Goal: Task Accomplishment & Management: Manage account settings

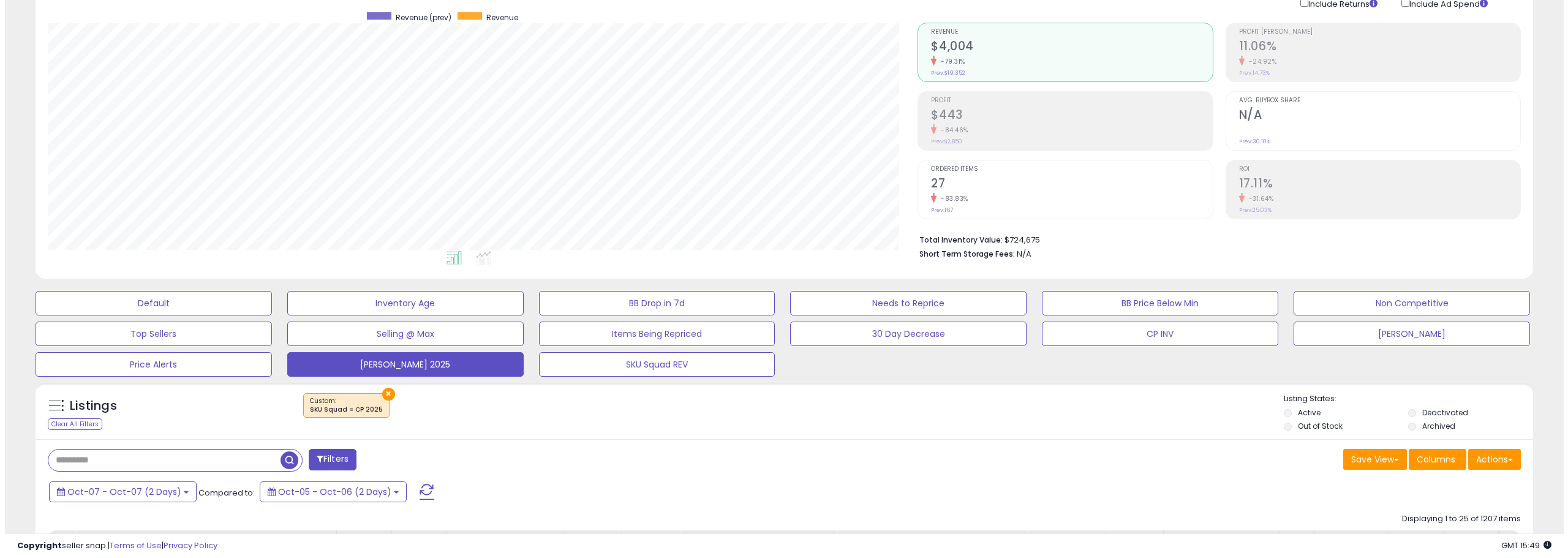
scroll to position [123, 0]
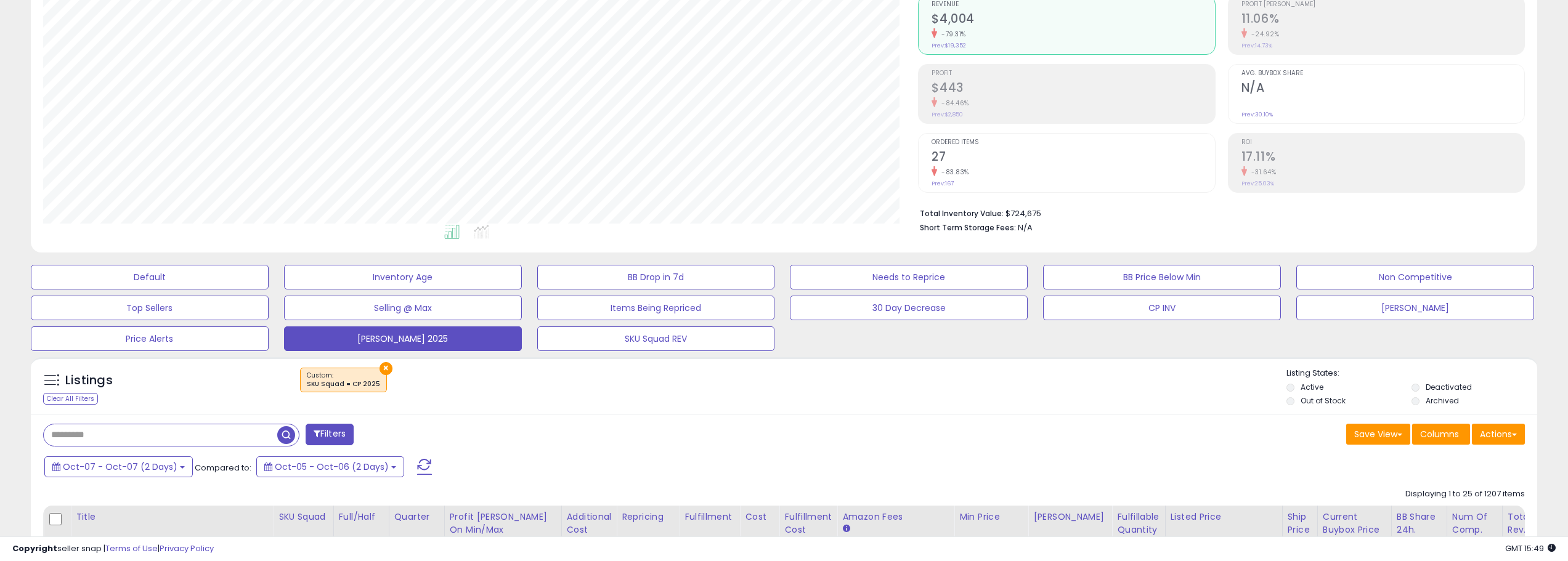
click at [417, 466] on span at bounding box center [425, 466] width 15 height 16
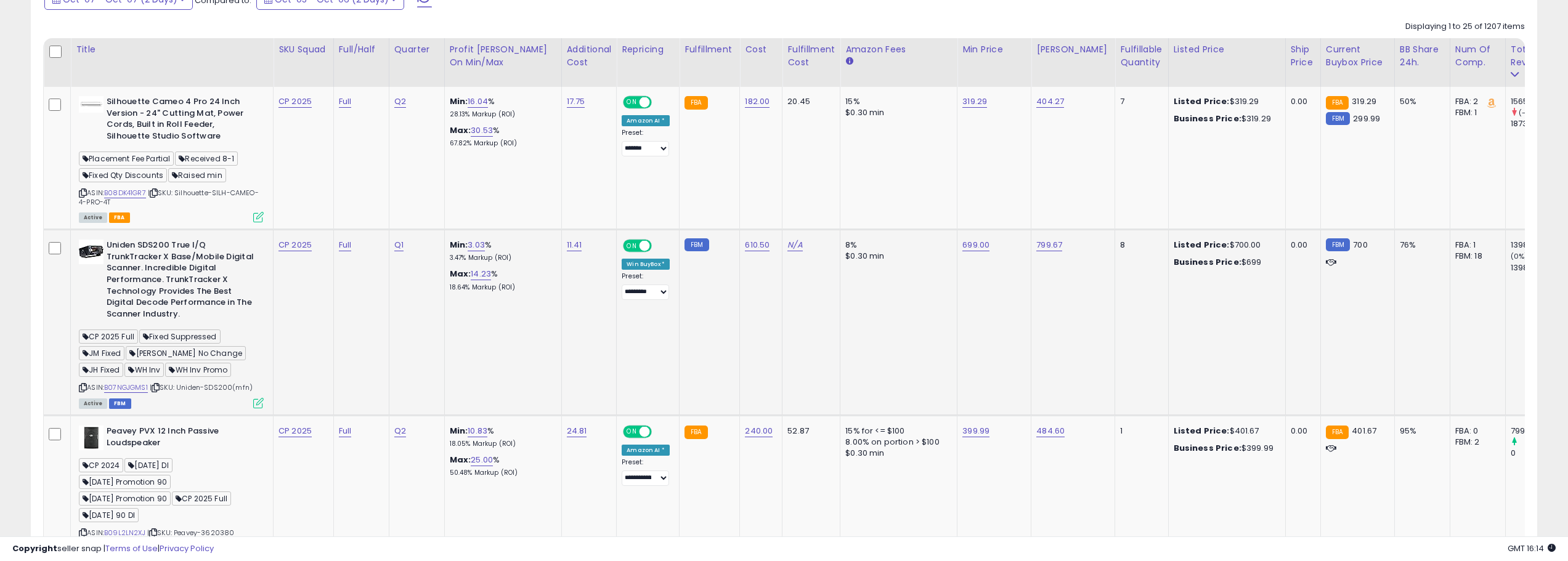
scroll to position [616, 0]
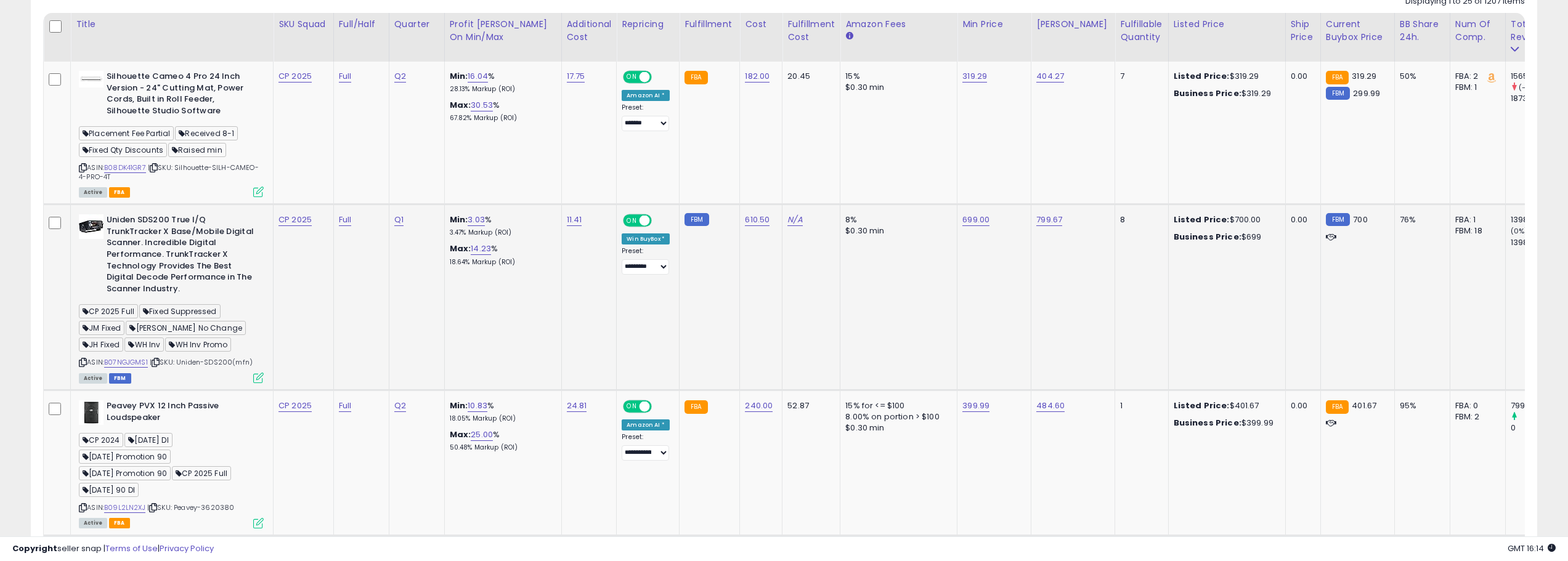
click at [150, 361] on div "ASIN: B07NGJGMS1 | SKU: Uniden-SDS200(mfn) Active FBM" at bounding box center [171, 298] width 185 height 168
click at [144, 360] on link "B07NGJGMS1" at bounding box center [126, 362] width 44 height 10
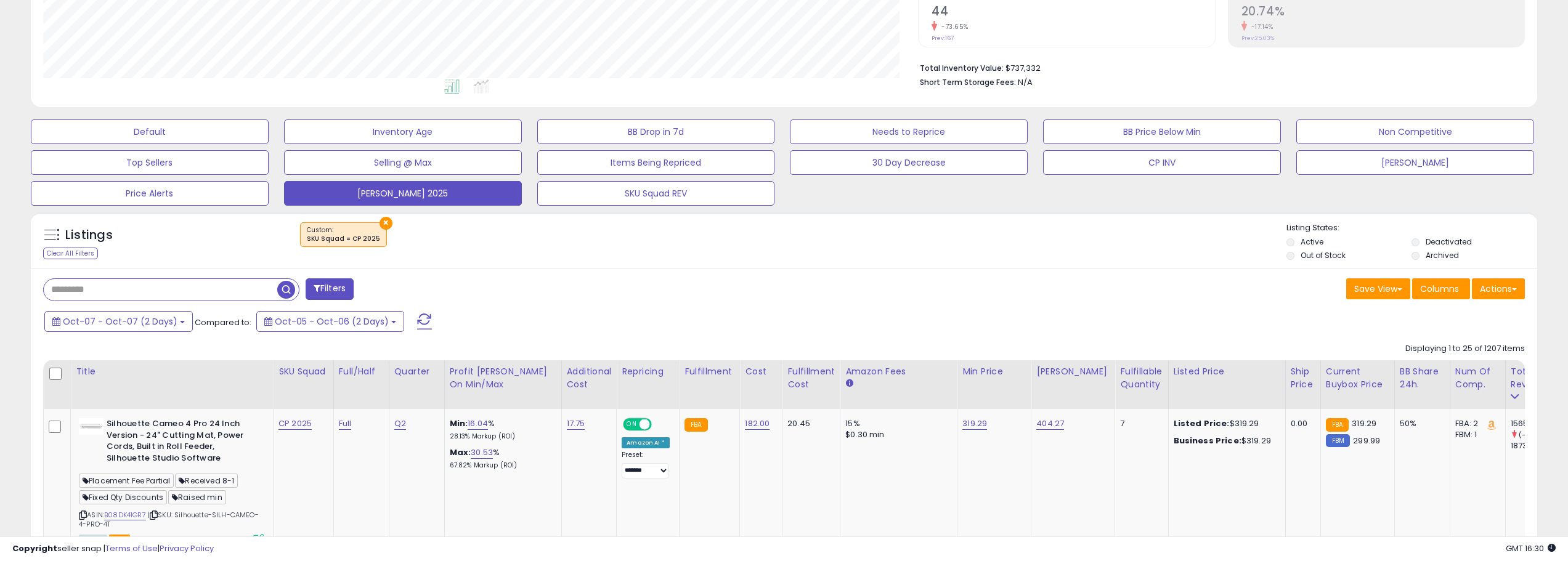
scroll to position [247, 0]
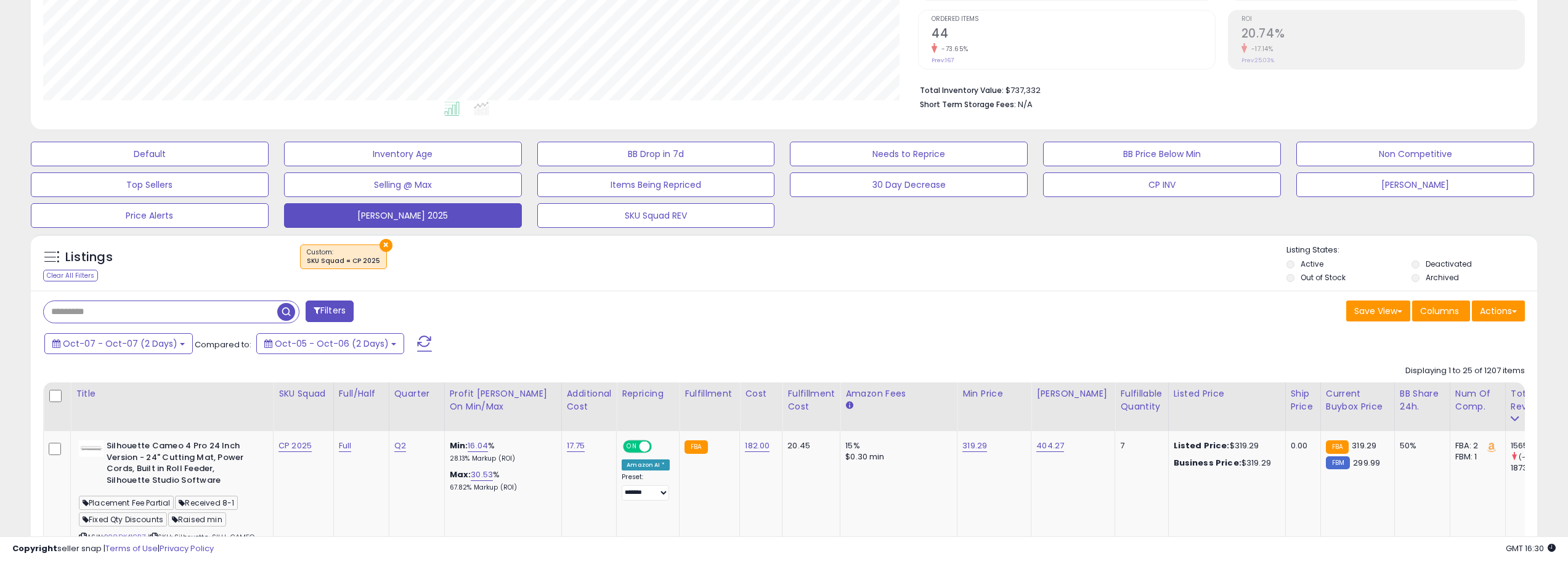
click at [417, 346] on span at bounding box center [425, 343] width 15 height 16
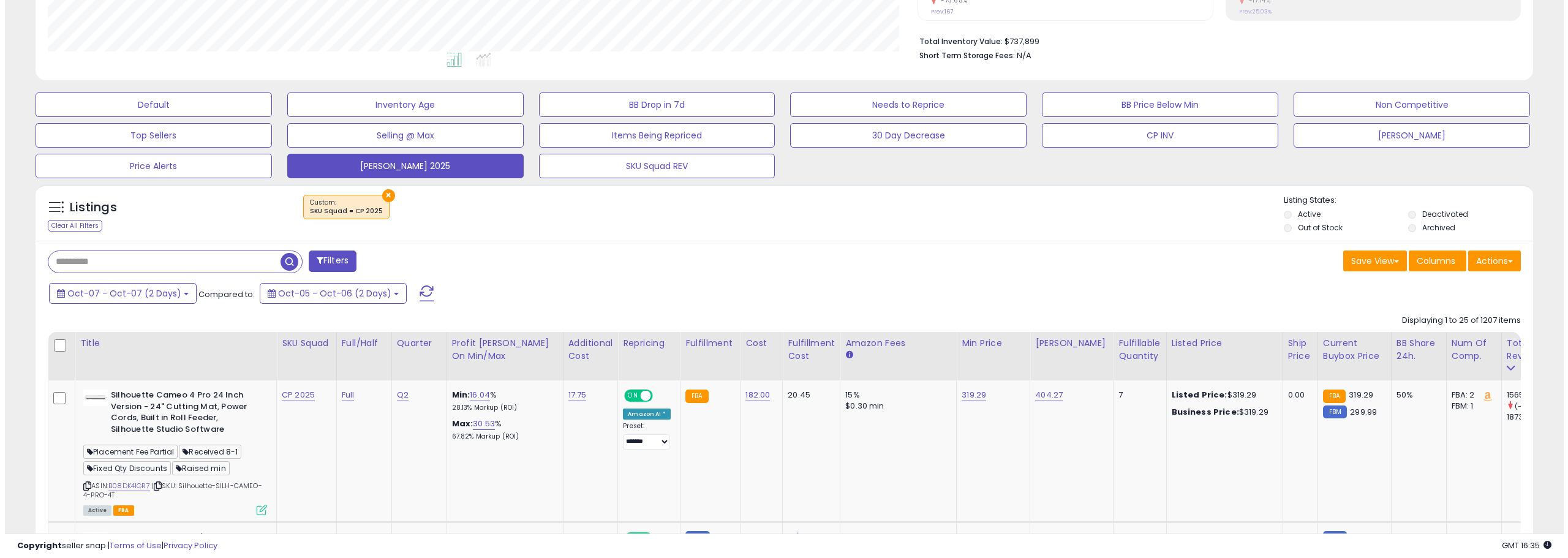
scroll to position [232, 0]
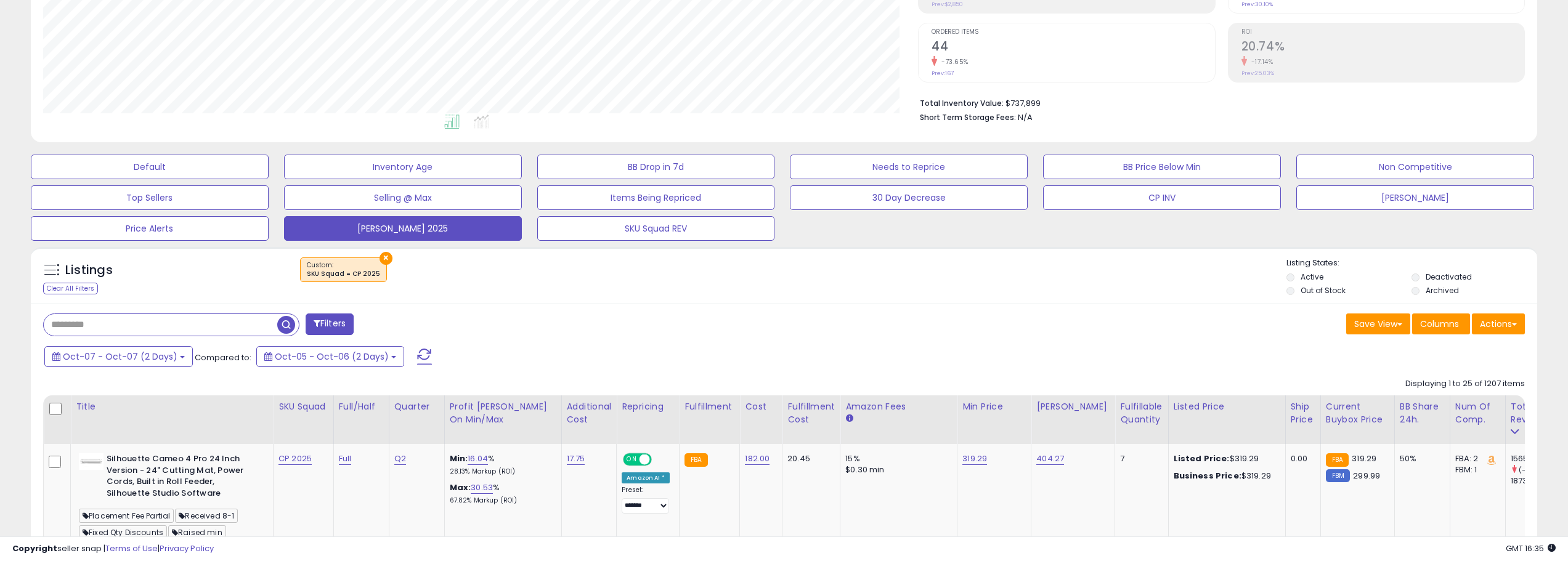
click at [417, 349] on span at bounding box center [425, 356] width 15 height 16
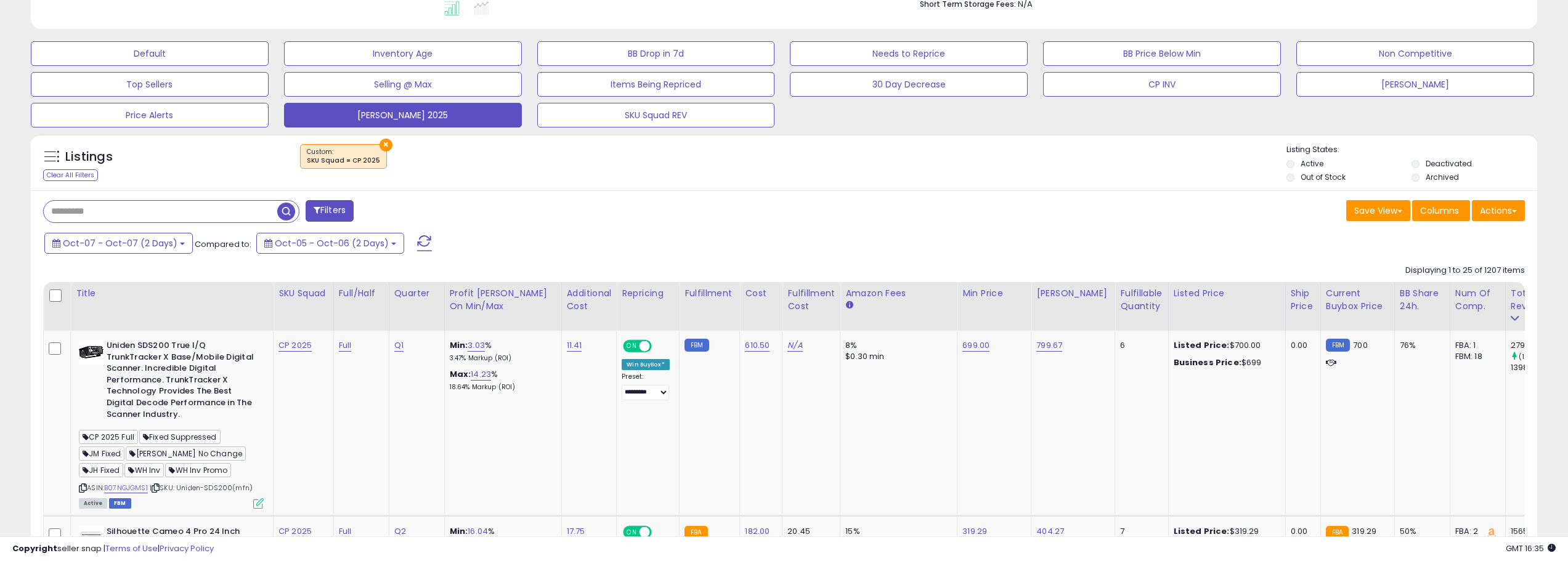
scroll to position [352, 0]
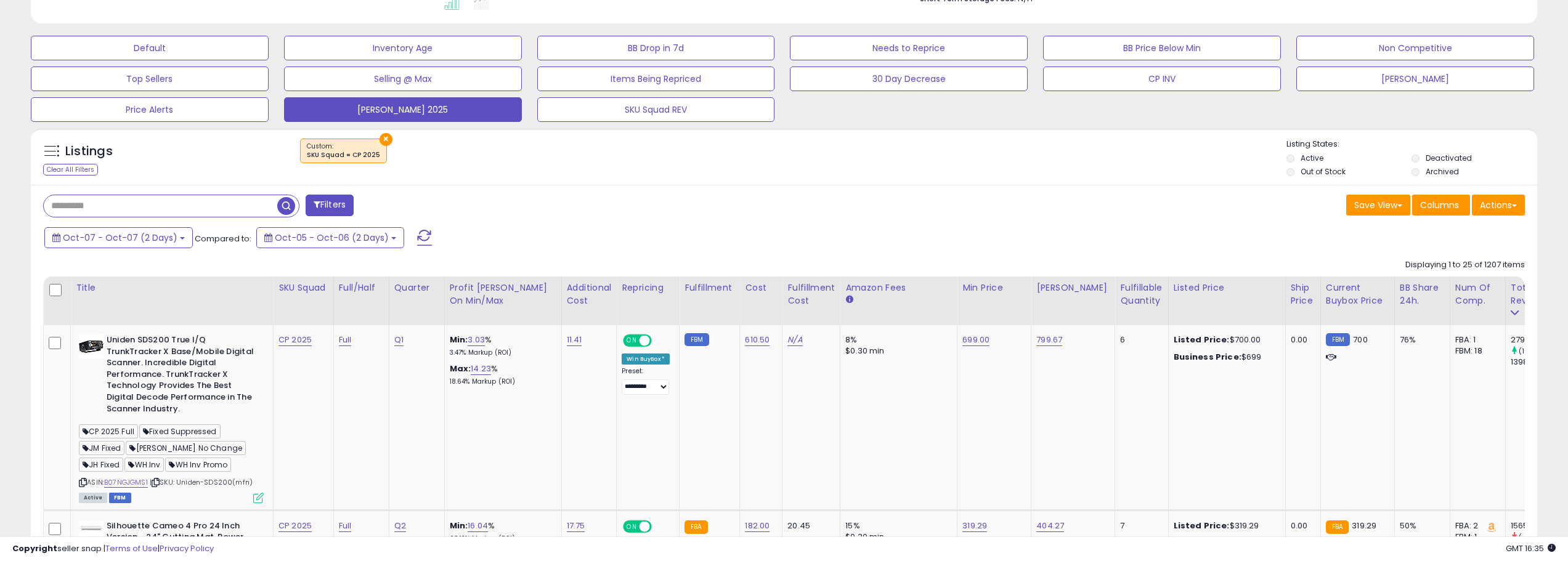
click at [174, 208] on input "text" at bounding box center [160, 205] width 234 height 21
type input "******"
click at [432, 203] on span "button" at bounding box center [432, 206] width 18 height 18
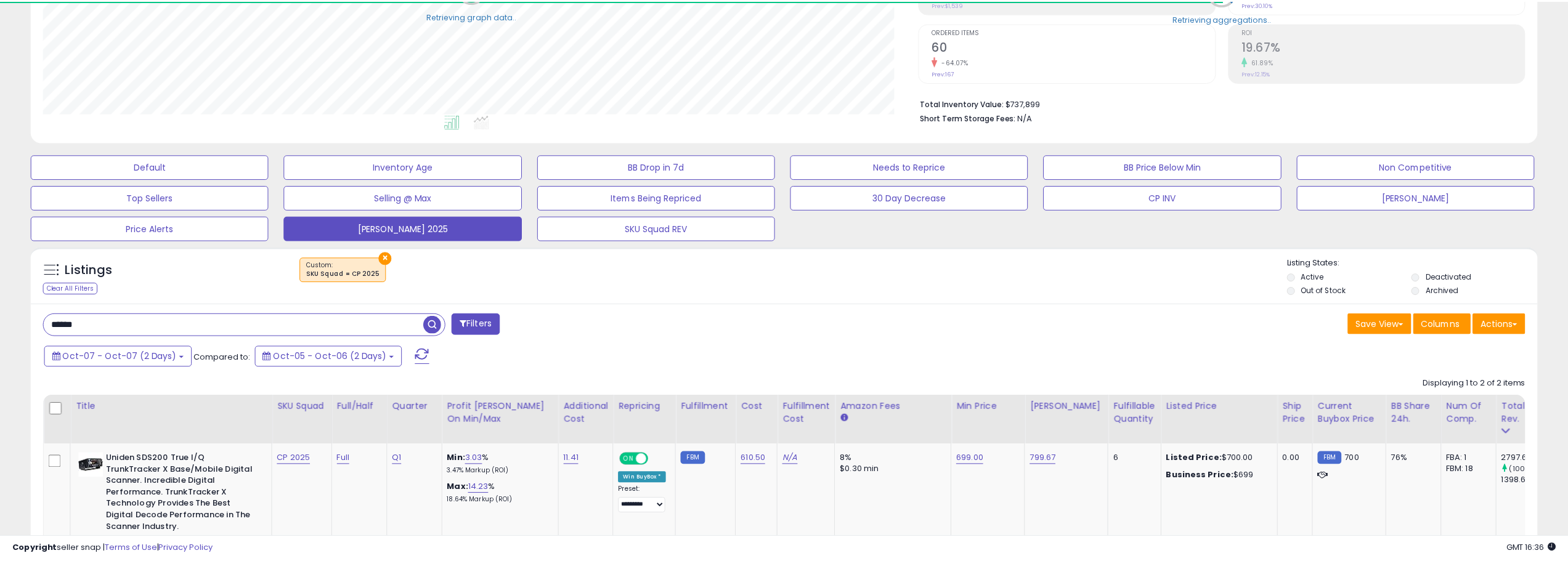
scroll to position [253, 875]
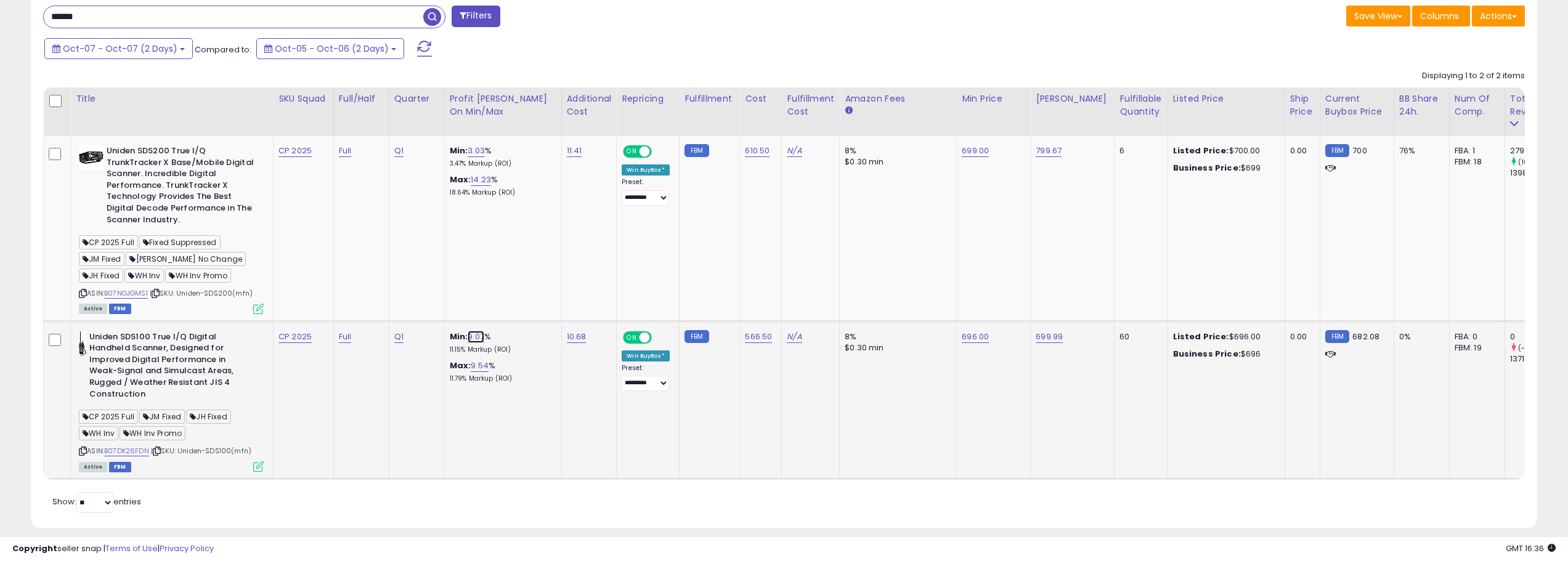
click at [482, 342] on link "9.07" at bounding box center [476, 337] width 16 height 12
type input "*"
type input "****"
click at [524, 300] on button "submit" at bounding box center [514, 306] width 21 height 18
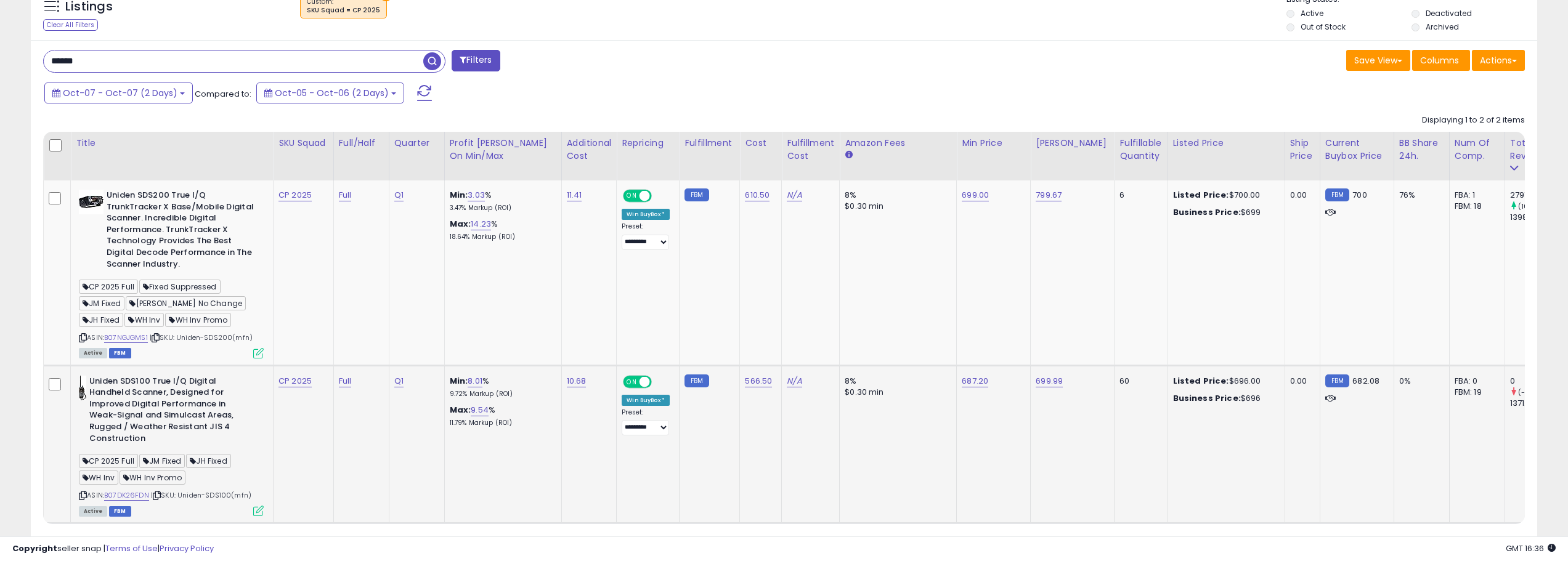
scroll to position [419, 0]
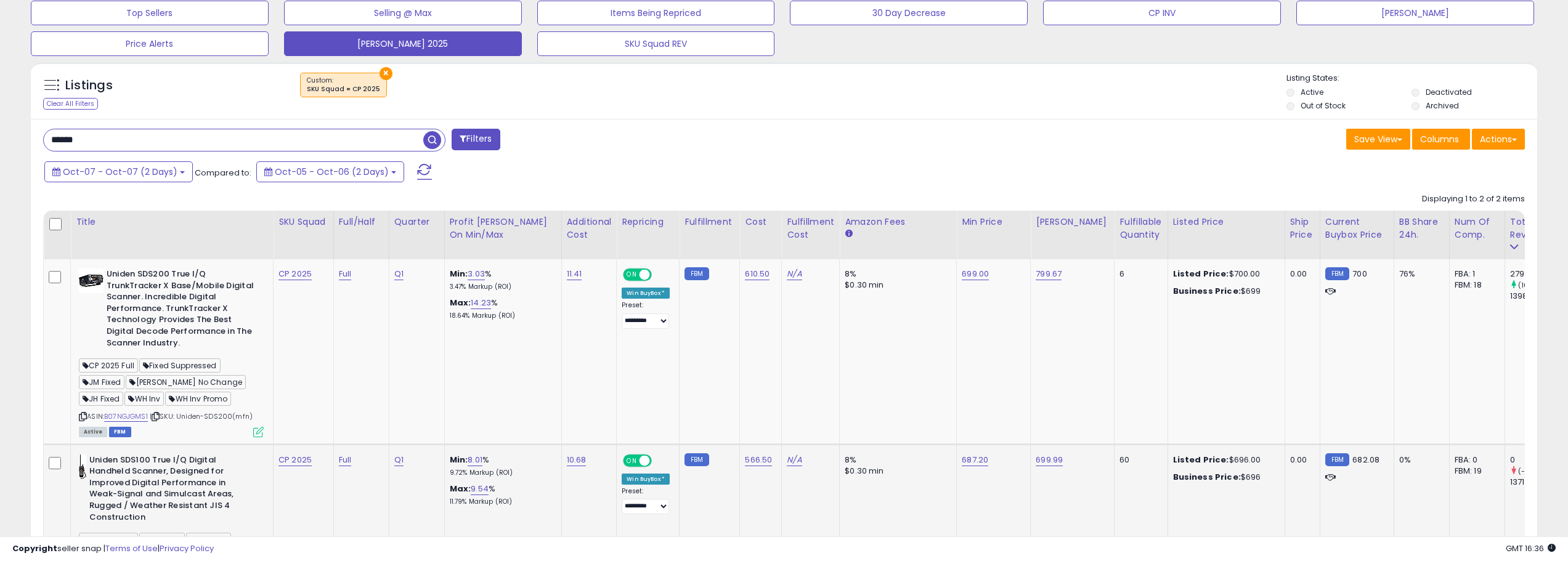
click at [203, 147] on input "******" at bounding box center [234, 140] width 379 height 21
click at [438, 135] on span "button" at bounding box center [432, 140] width 18 height 18
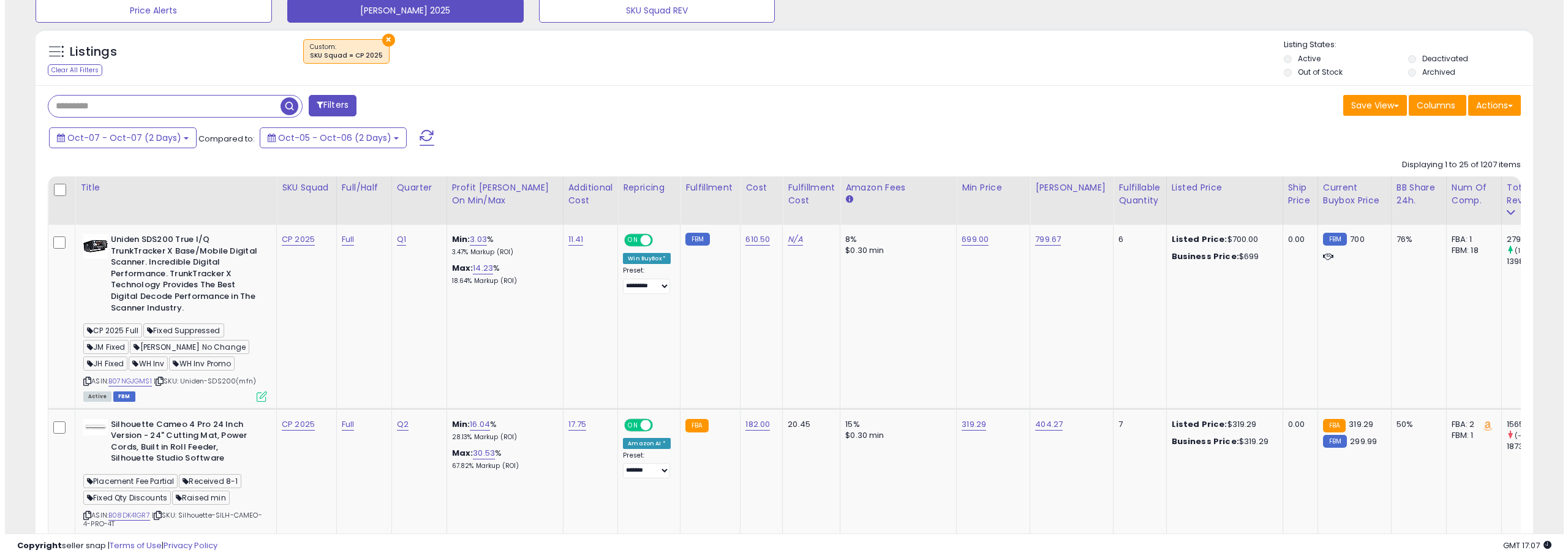
scroll to position [343, 0]
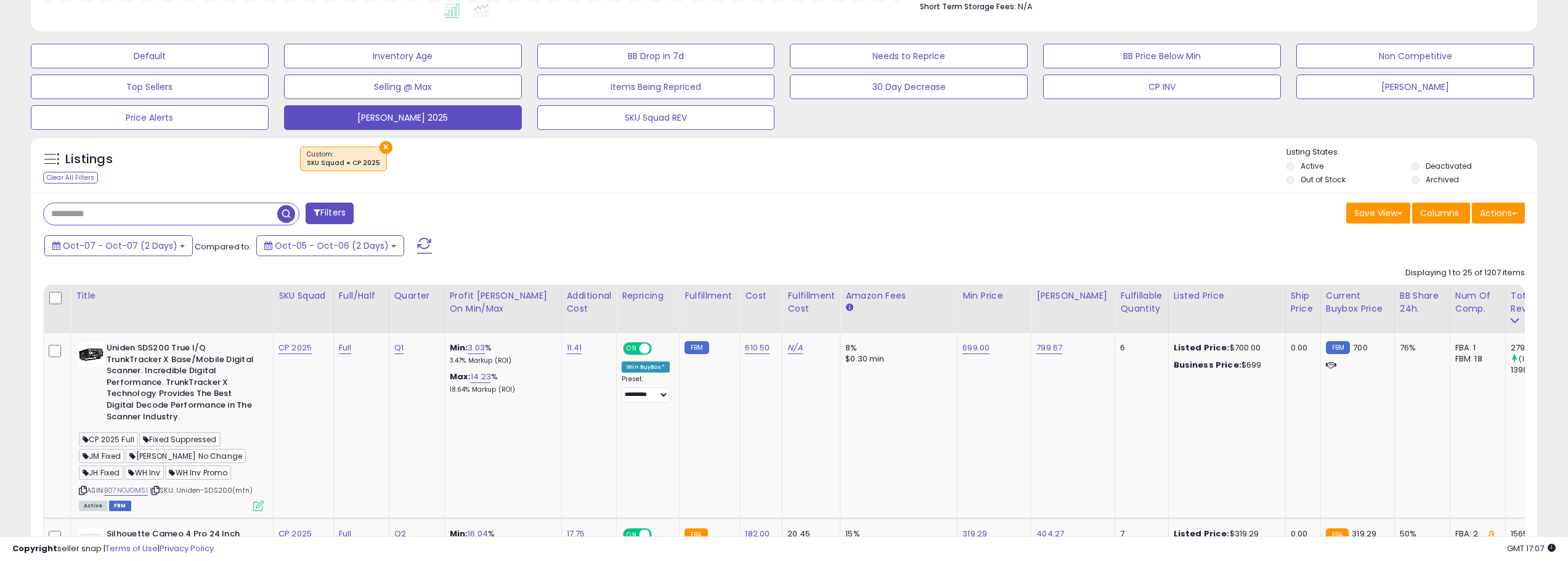
click at [347, 218] on button "Filters" at bounding box center [329, 213] width 48 height 21
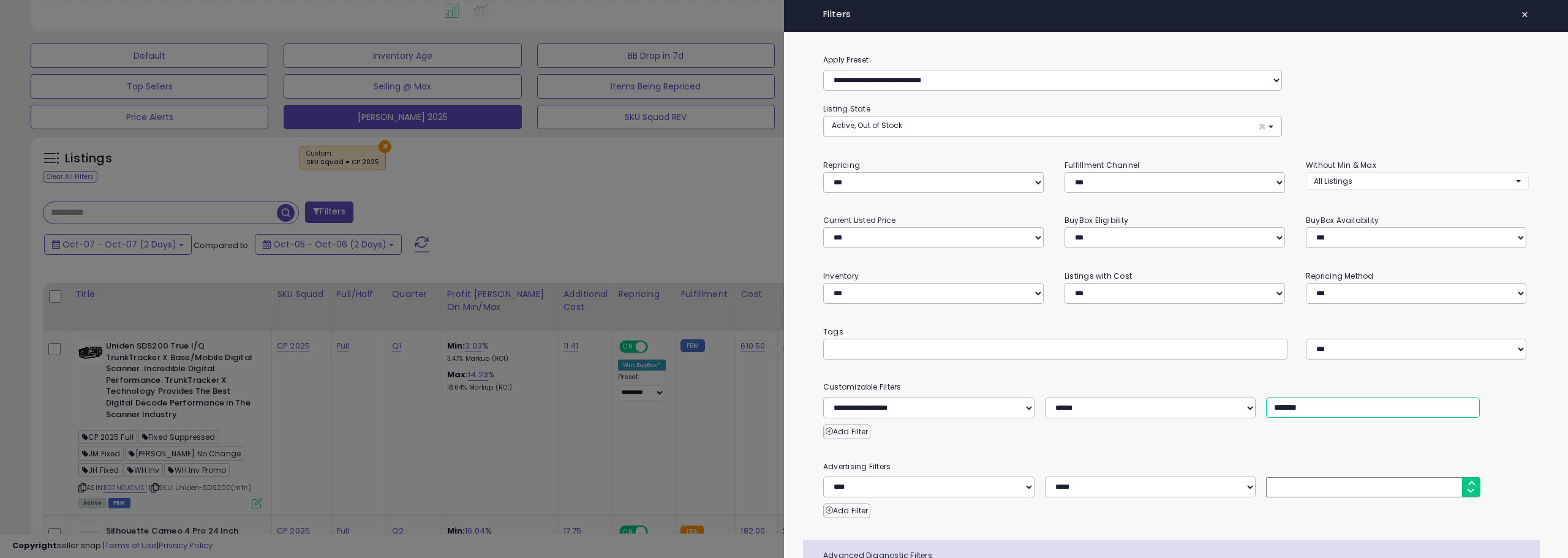
drag, startPoint x: 1281, startPoint y: 404, endPoint x: 1255, endPoint y: 404, distance: 26.0
click at [1255, 404] on div "**********" at bounding box center [1175, 408] width 724 height 21
type input "*******"
click at [650, 191] on div at bounding box center [784, 279] width 1568 height 558
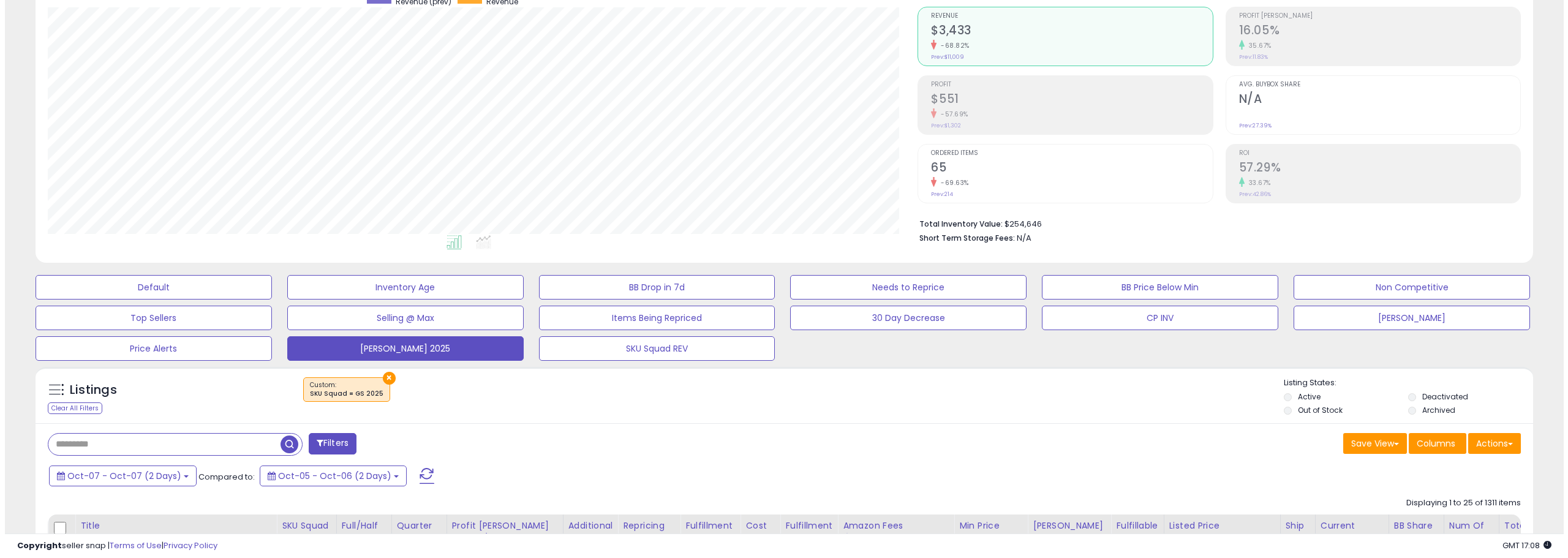
scroll to position [123, 0]
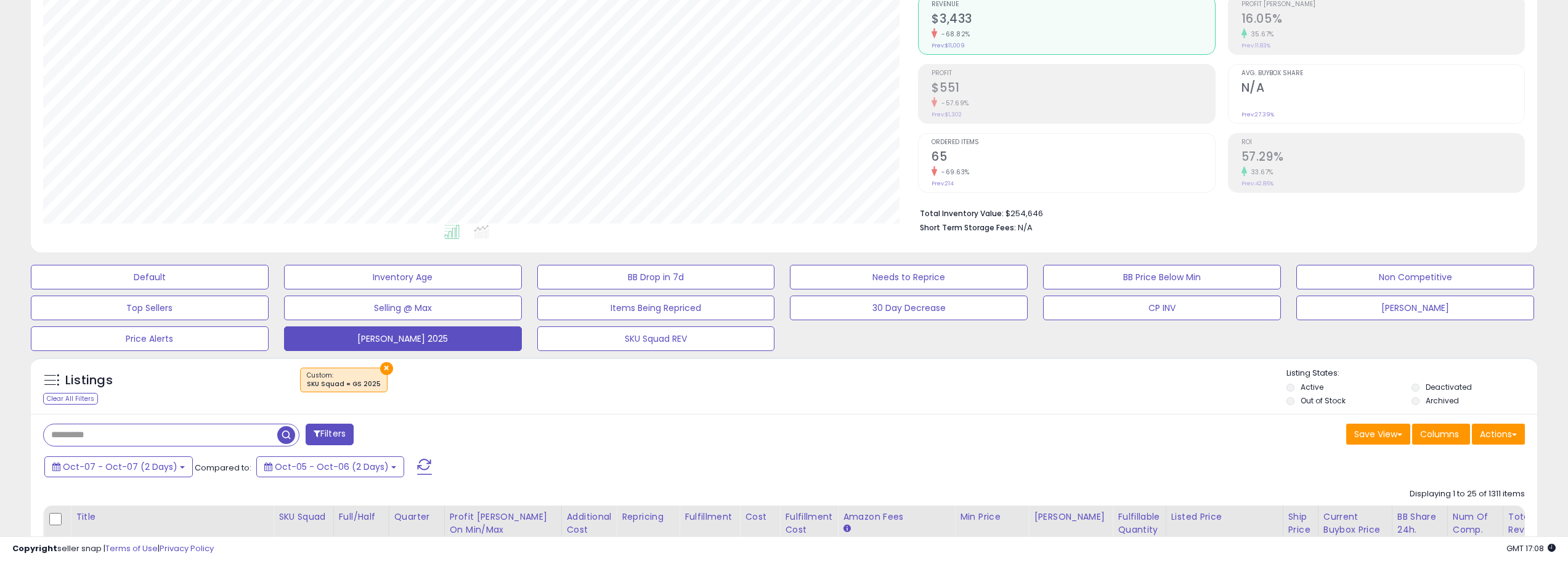
click at [346, 440] on button "Filters" at bounding box center [329, 434] width 48 height 21
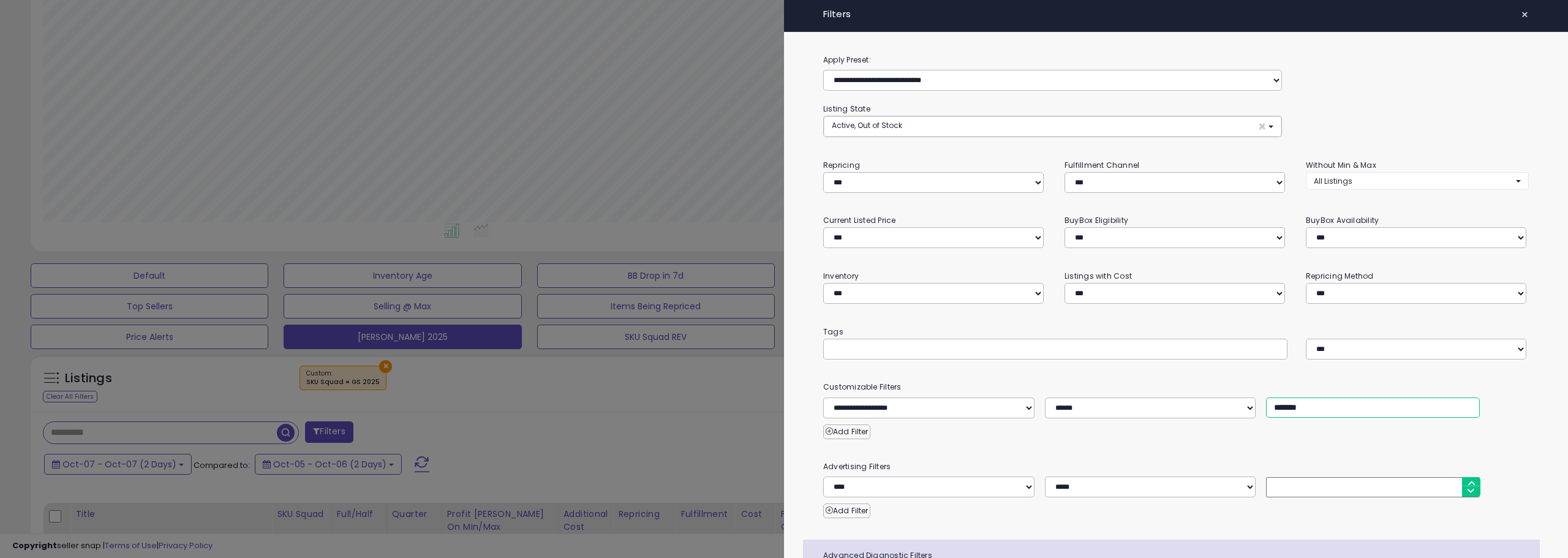
drag, startPoint x: 1283, startPoint y: 405, endPoint x: 1249, endPoint y: 406, distance: 34.0
click at [1250, 406] on div "**********" at bounding box center [1175, 408] width 724 height 21
type input "*******"
click at [630, 369] on div at bounding box center [784, 279] width 1568 height 558
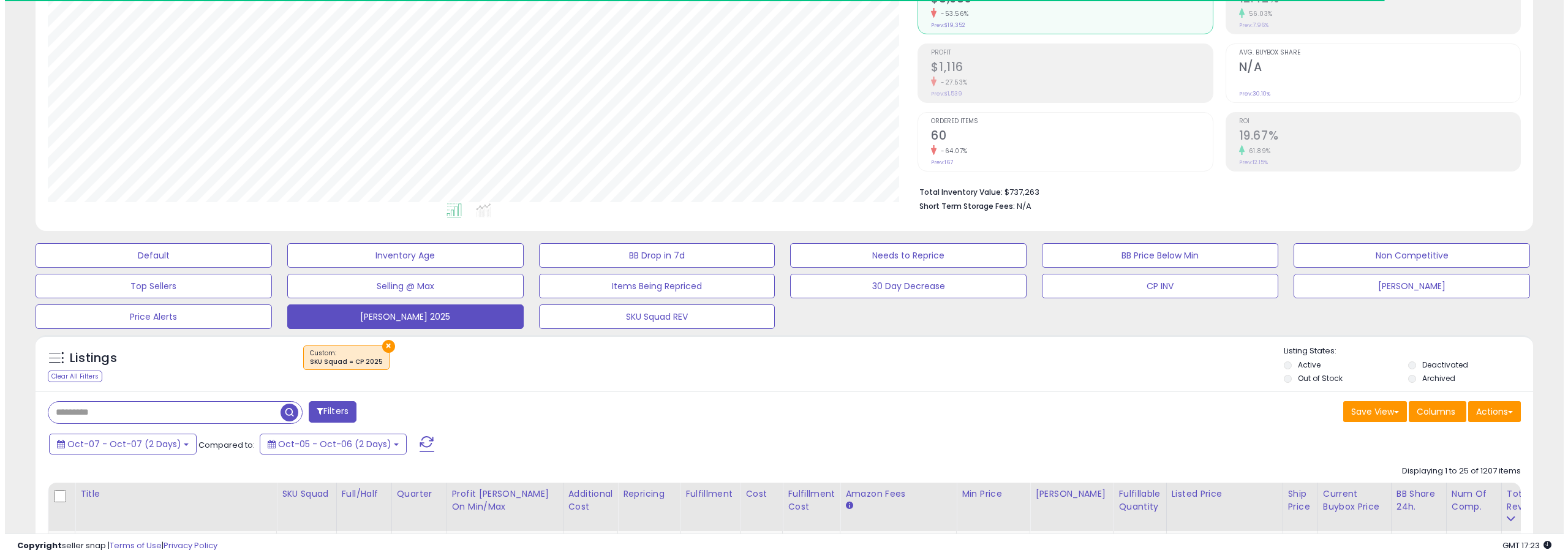
scroll to position [123, 0]
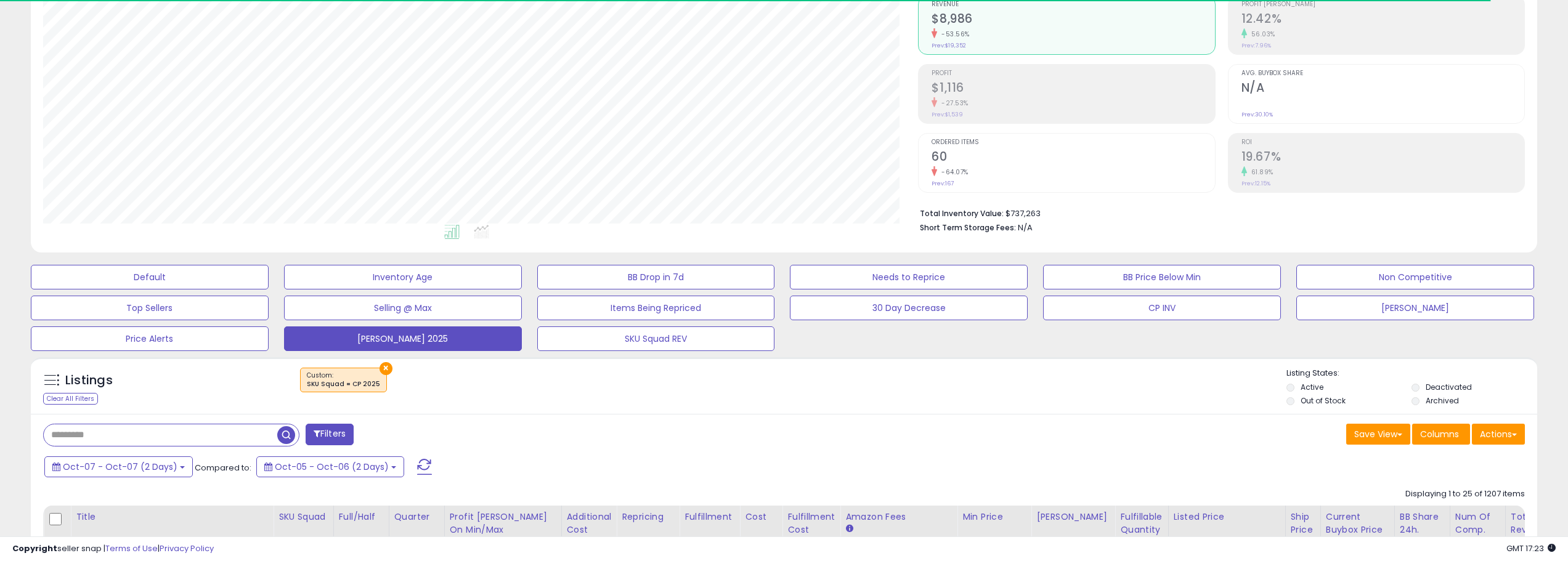
click at [417, 463] on span at bounding box center [425, 466] width 15 height 16
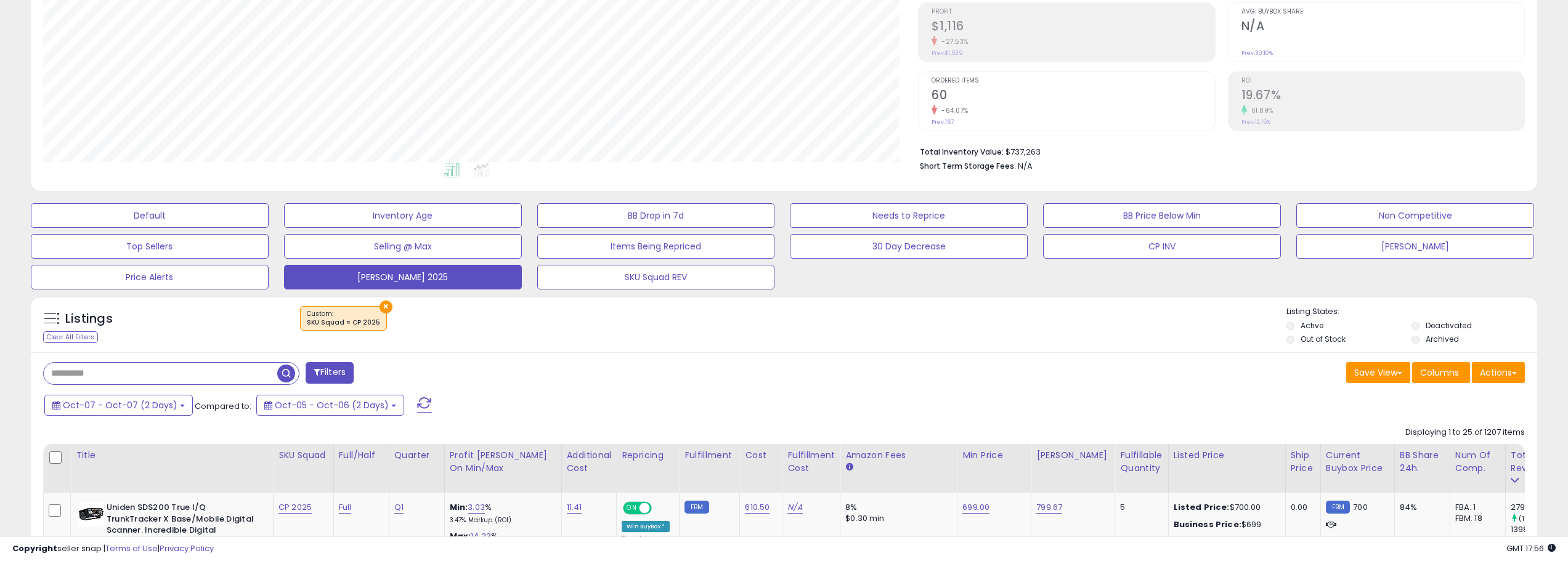
scroll to position [247, 0]
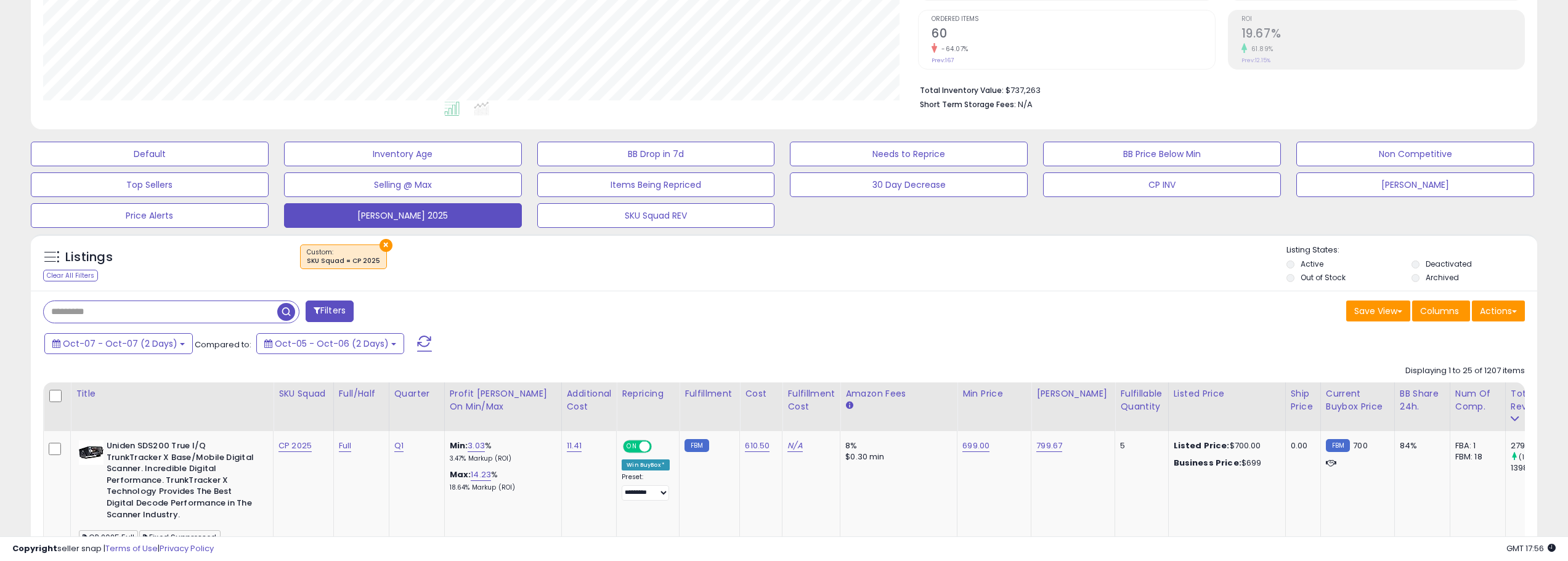
click at [426, 340] on button at bounding box center [424, 344] width 31 height 25
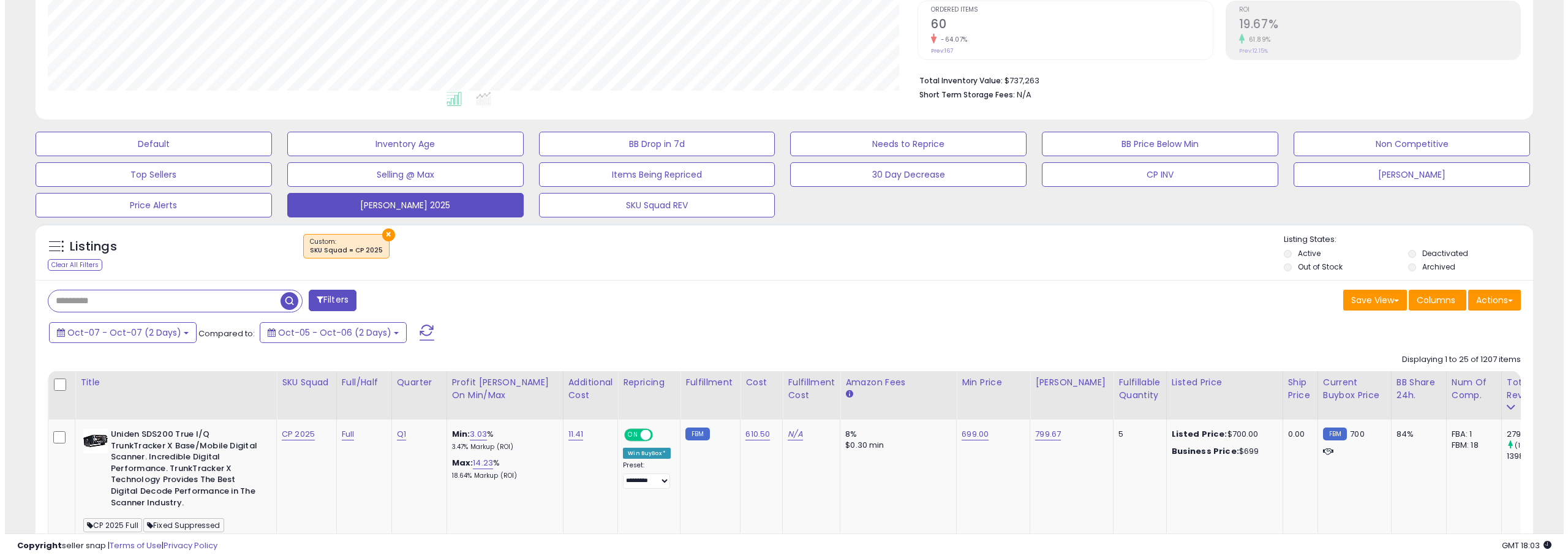
scroll to position [232, 0]
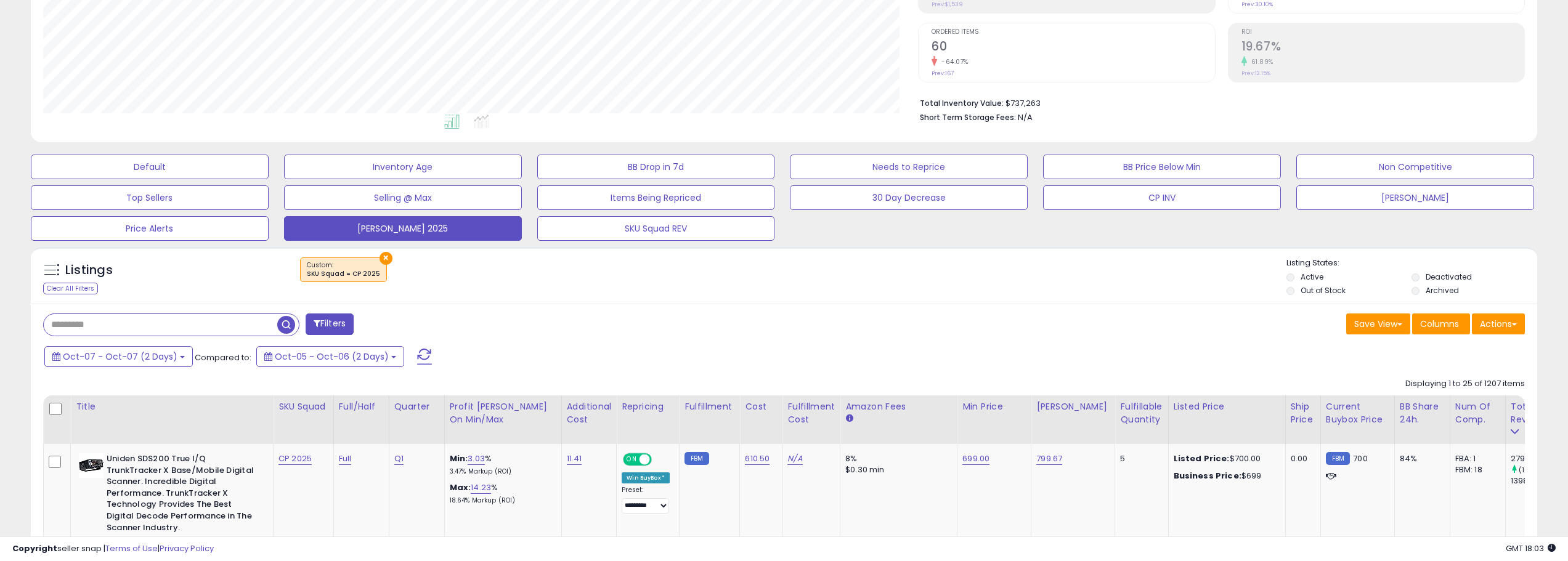
click at [417, 353] on span at bounding box center [425, 356] width 15 height 16
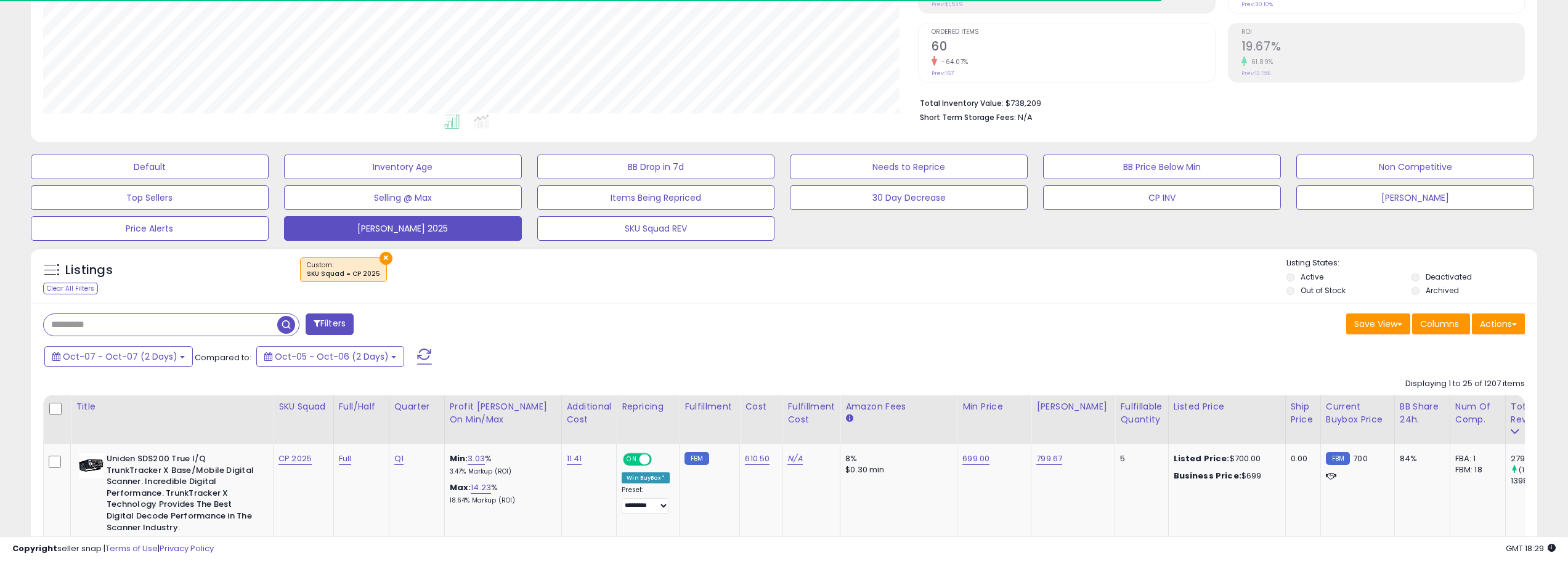
click at [420, 356] on span at bounding box center [425, 356] width 15 height 16
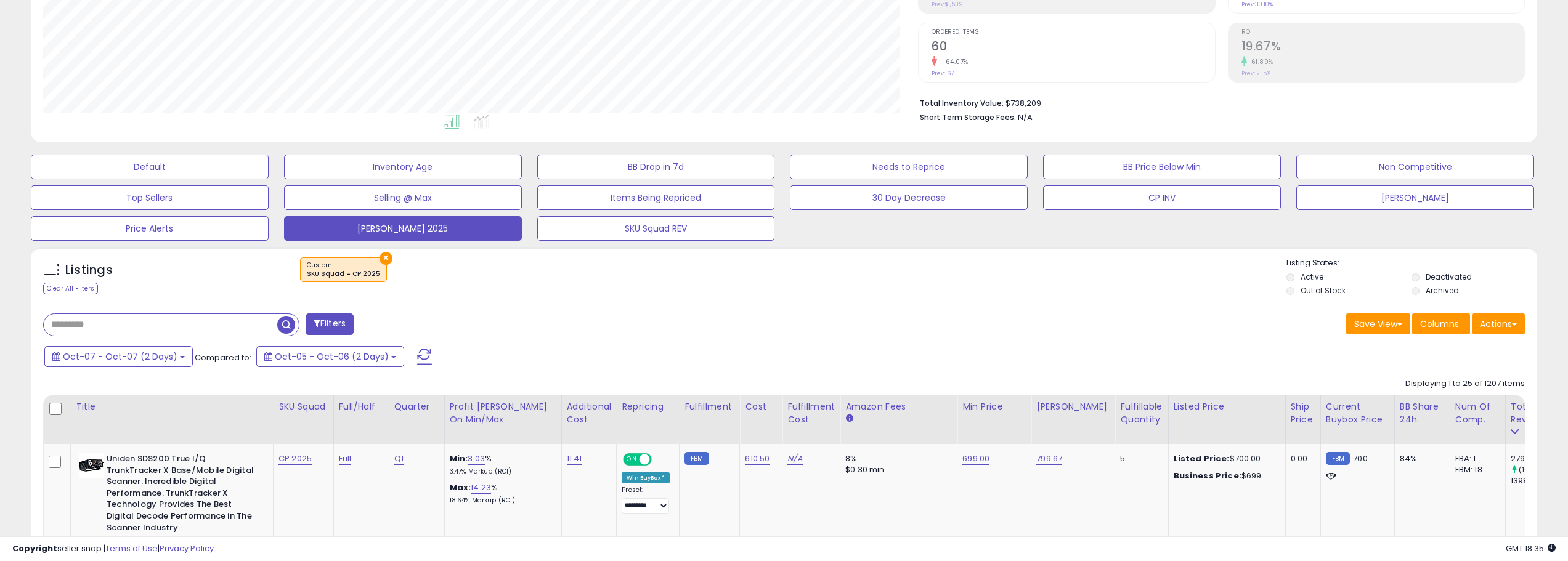
click at [417, 353] on span at bounding box center [425, 356] width 15 height 16
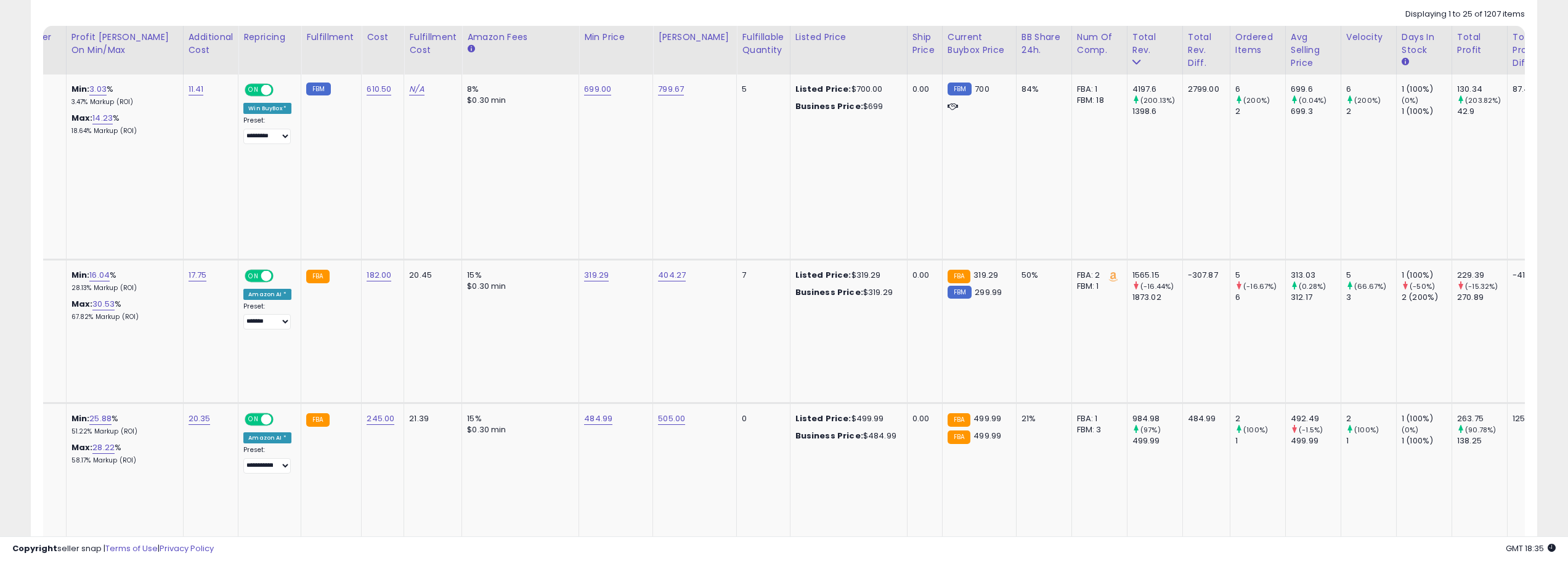
scroll to position [0, 384]
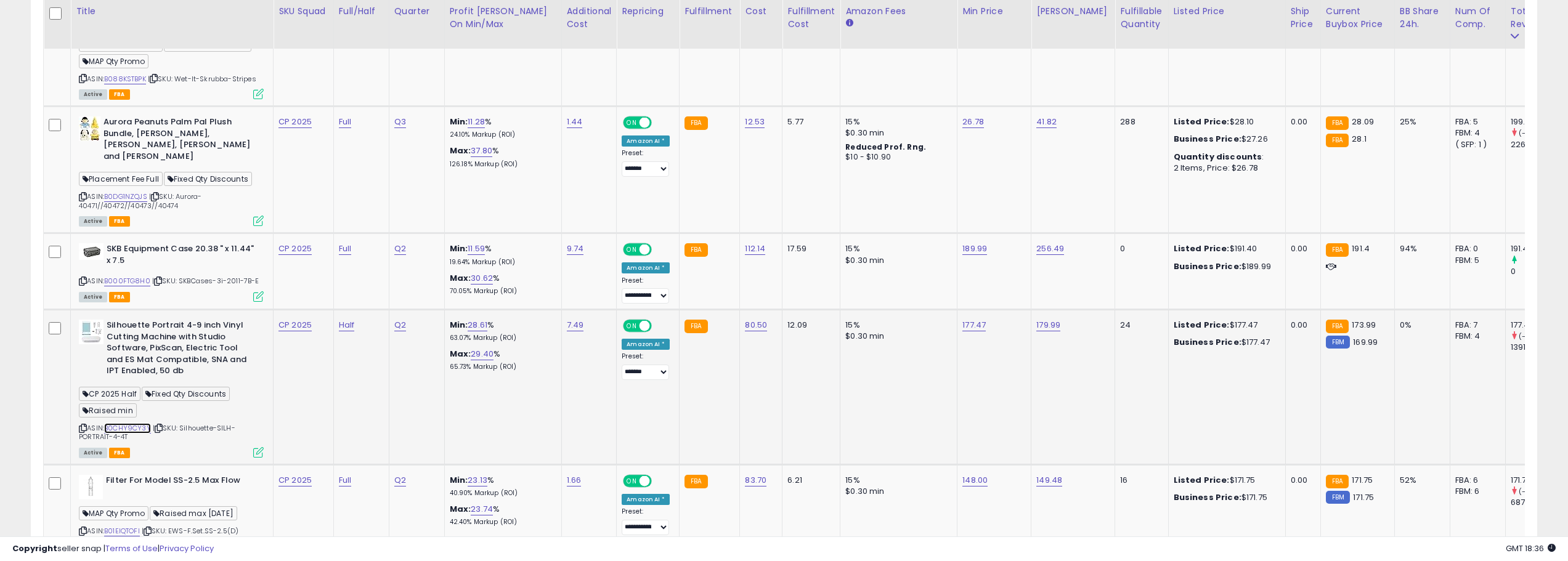
click at [139, 423] on link "B0CHY9CY3Y" at bounding box center [127, 428] width 47 height 10
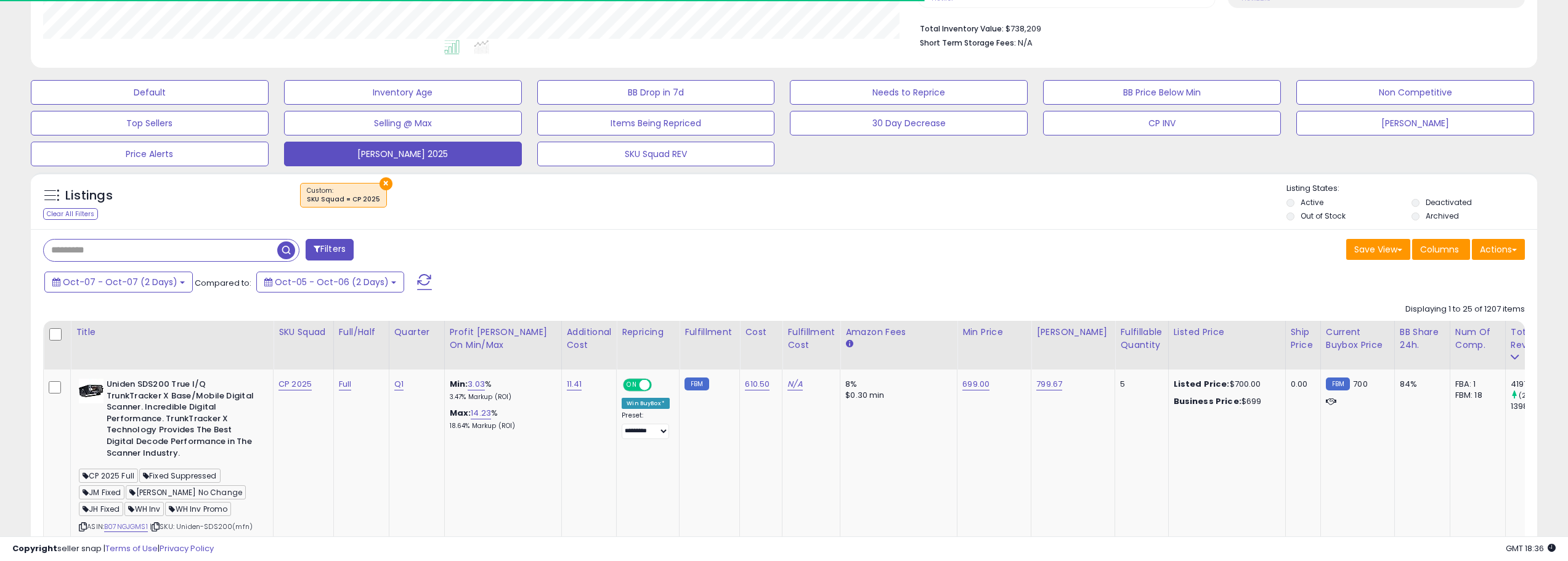
click at [348, 258] on button "Filters" at bounding box center [329, 249] width 48 height 21
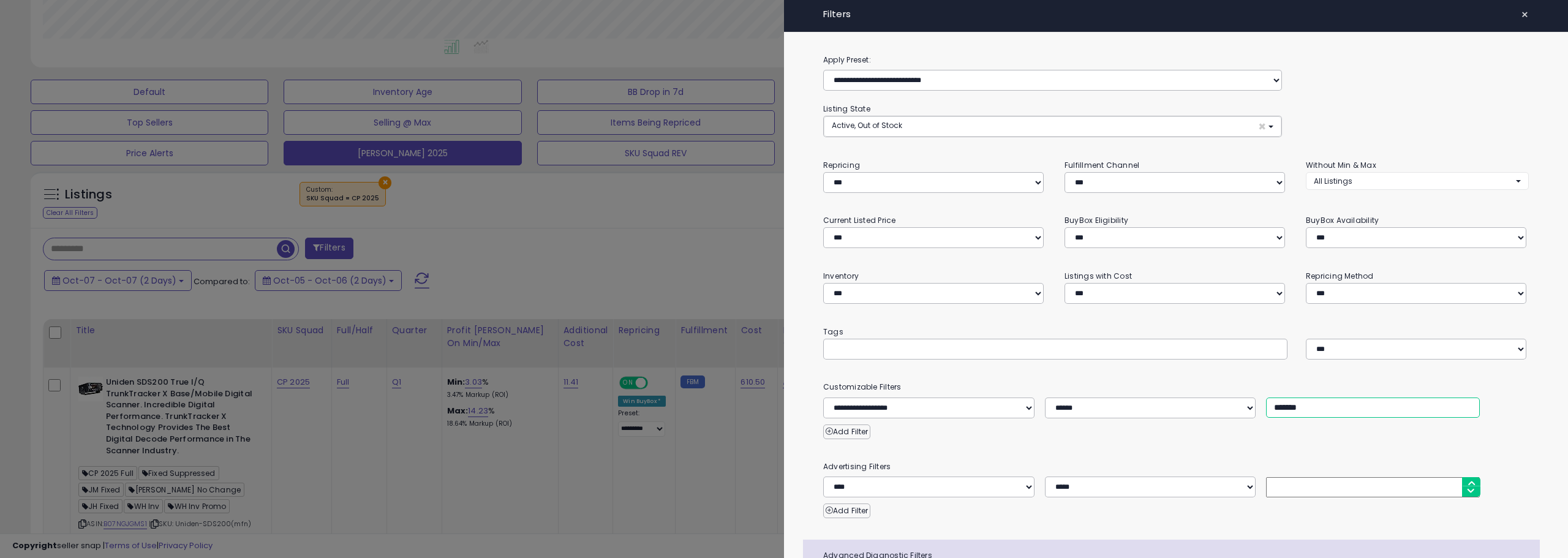
drag, startPoint x: 1277, startPoint y: 409, endPoint x: 1208, endPoint y: 417, distance: 69.5
click at [1209, 416] on div "**********" at bounding box center [1175, 408] width 724 height 21
drag, startPoint x: 1279, startPoint y: 408, endPoint x: 1251, endPoint y: 405, distance: 28.2
click at [1251, 405] on div "**********" at bounding box center [1175, 408] width 724 height 21
type input "*******"
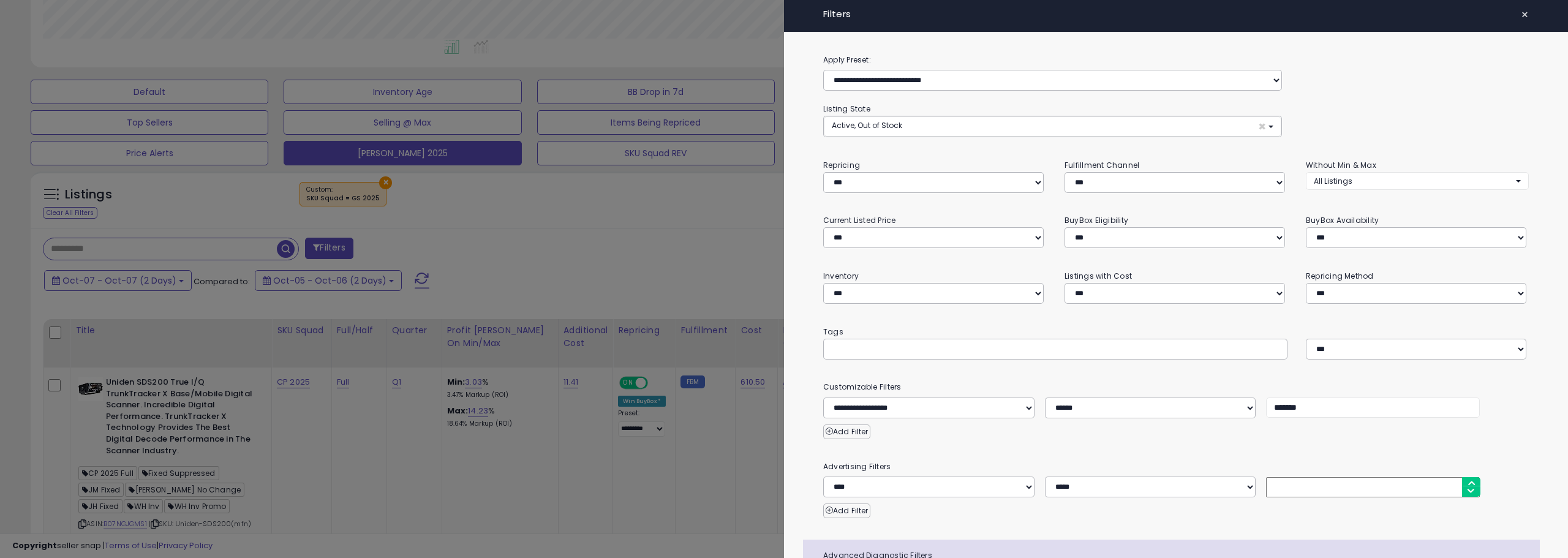
click at [658, 236] on div at bounding box center [784, 279] width 1568 height 558
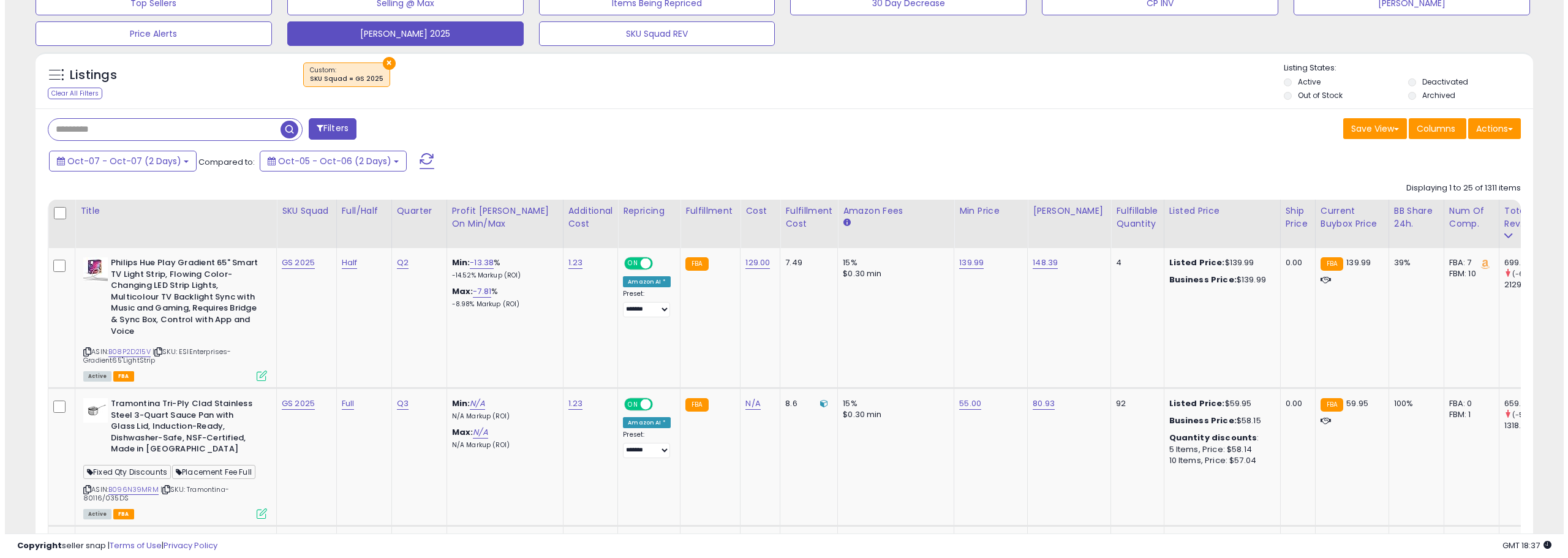
scroll to position [429, 0]
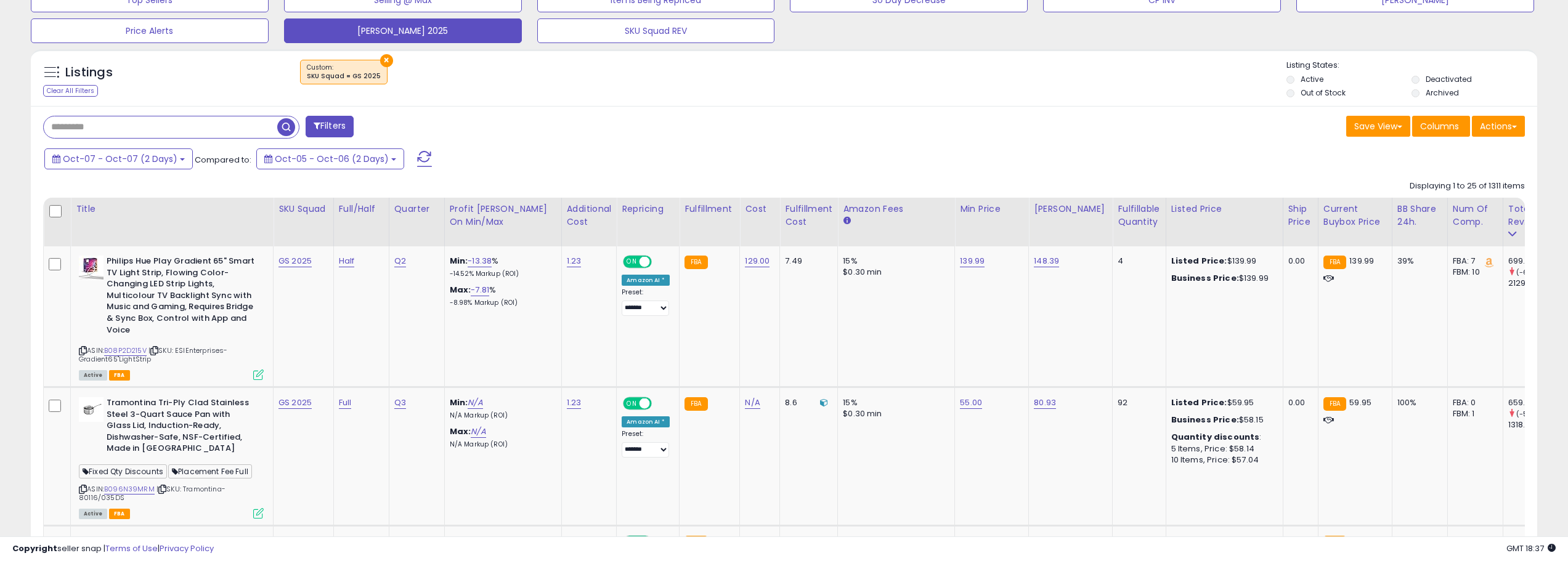
click at [337, 125] on button "Filters" at bounding box center [329, 126] width 48 height 21
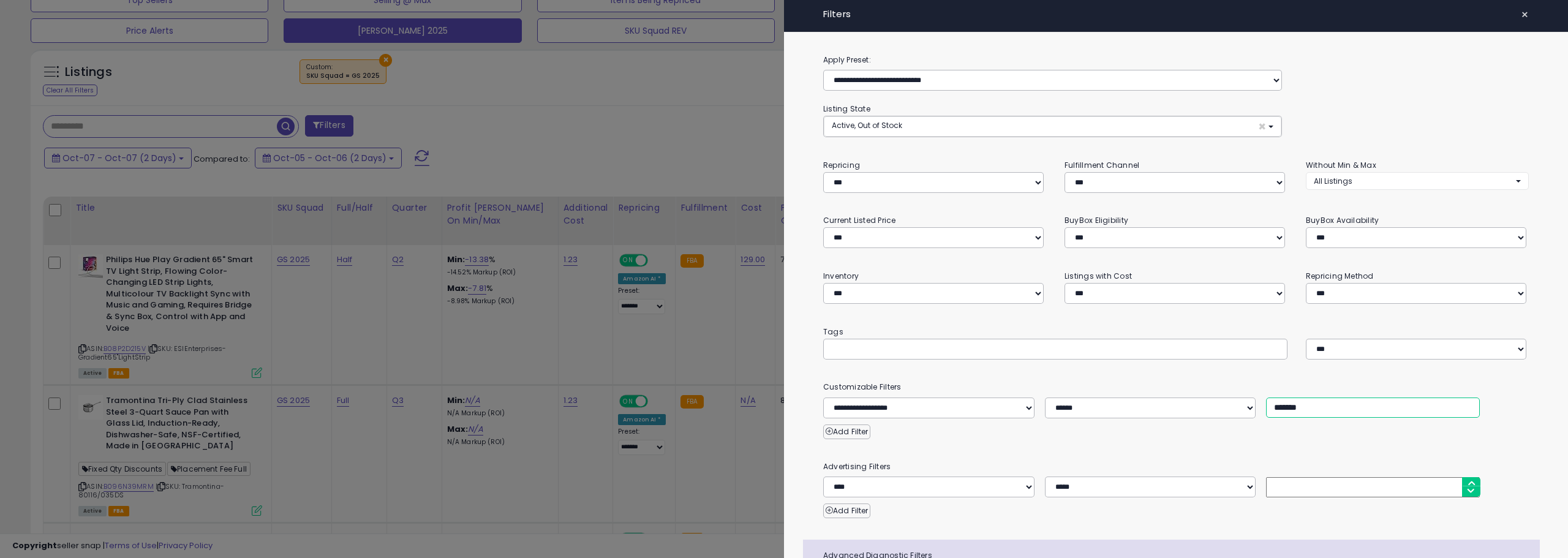
drag, startPoint x: 1279, startPoint y: 407, endPoint x: 1228, endPoint y: 416, distance: 51.8
click at [1228, 416] on div "**********" at bounding box center [1175, 408] width 724 height 21
type input "*******"
drag, startPoint x: 577, startPoint y: 131, endPoint x: 570, endPoint y: 146, distance: 16.6
click at [577, 131] on div at bounding box center [784, 279] width 1568 height 558
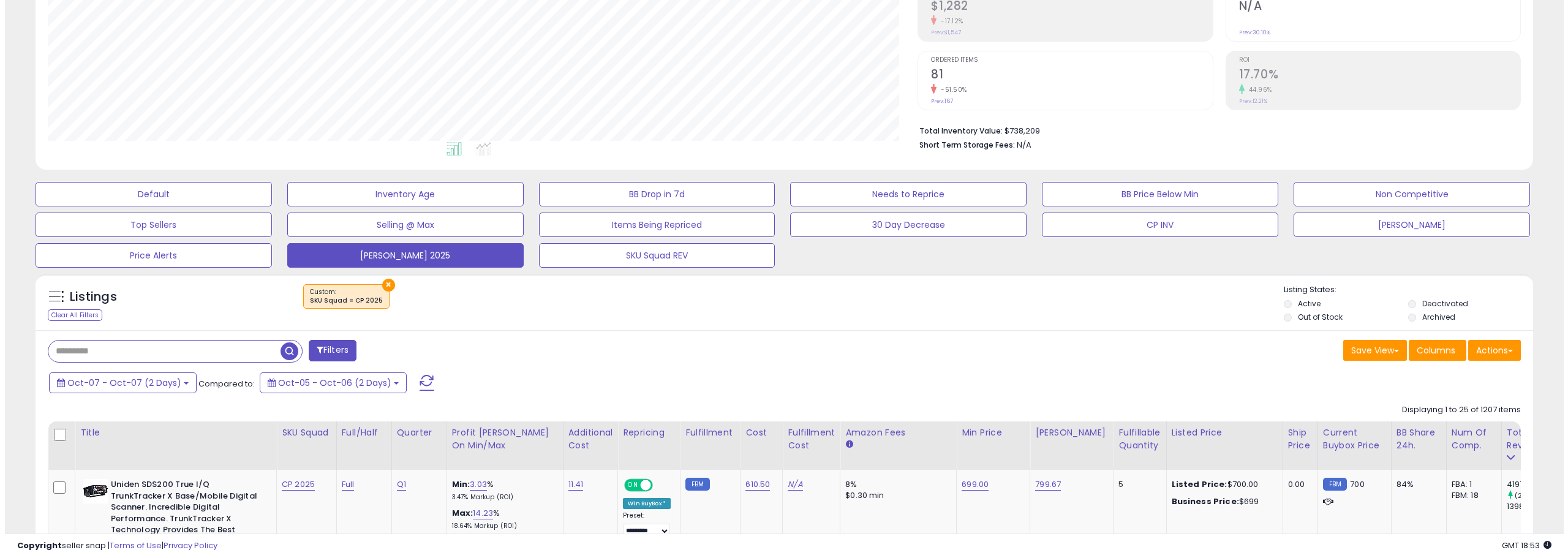
scroll to position [184, 0]
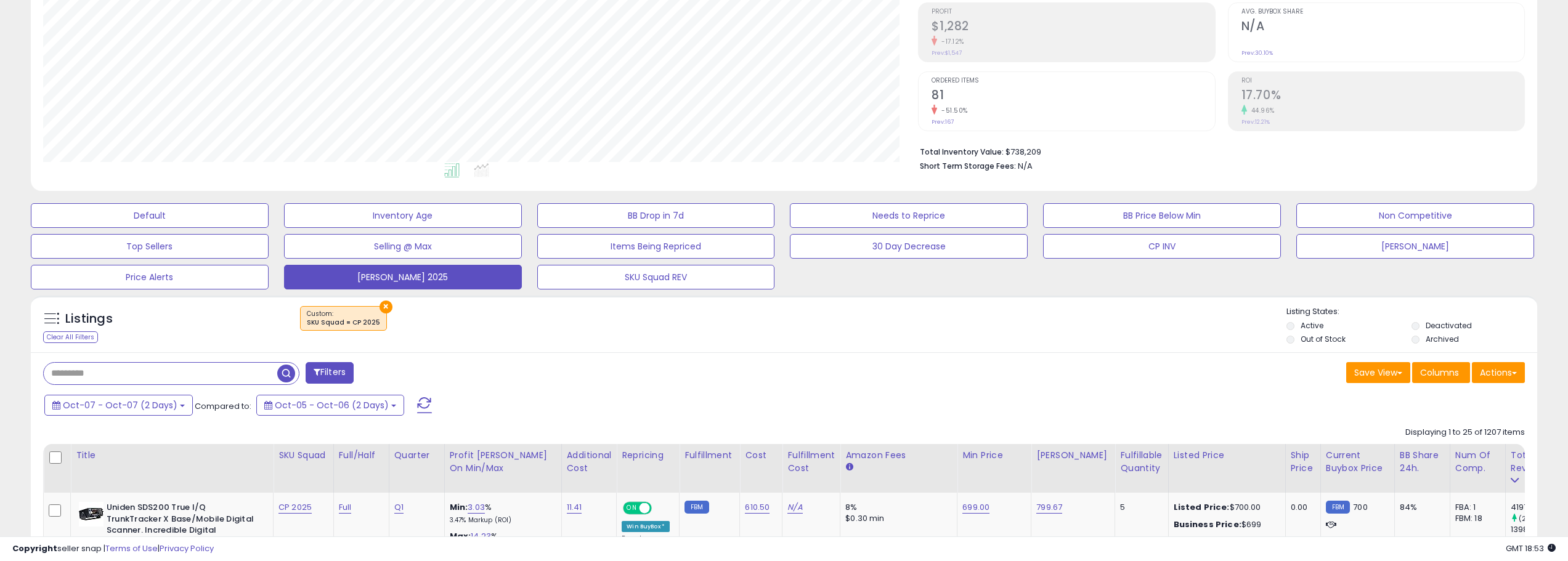
click at [417, 401] on span at bounding box center [425, 405] width 15 height 16
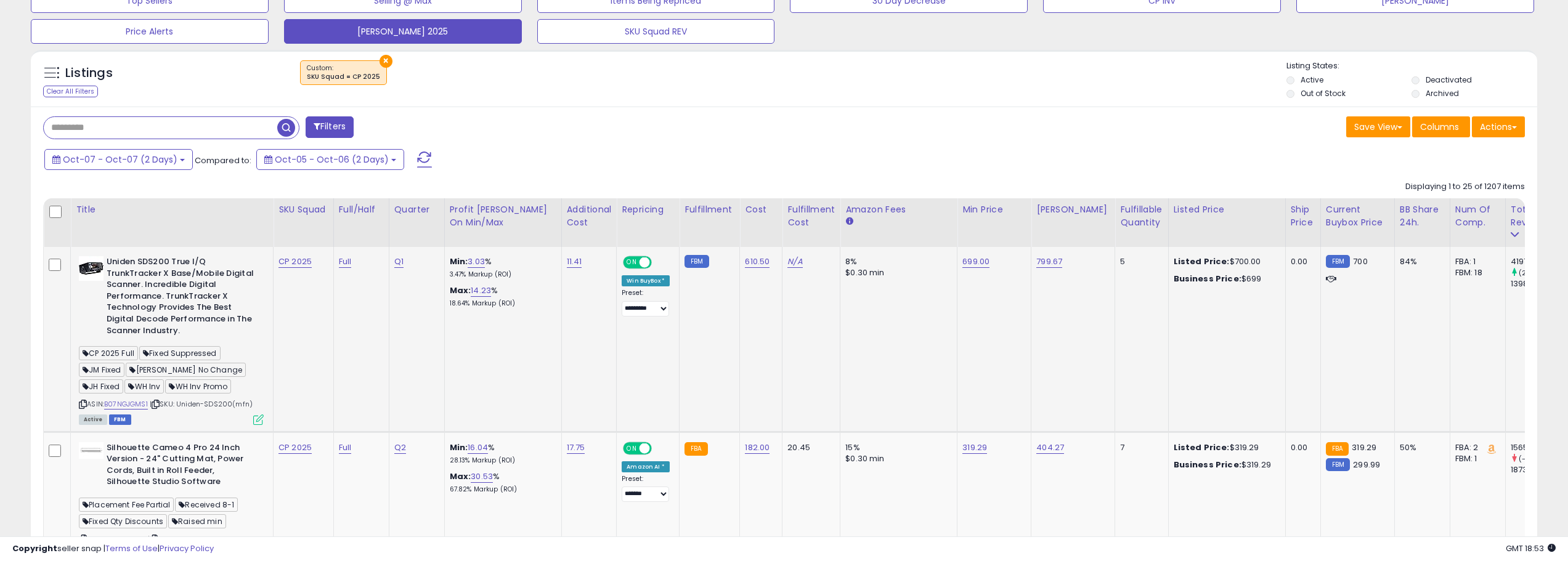
scroll to position [432, 0]
click at [133, 403] on link "B07NGJGMS1" at bounding box center [126, 403] width 44 height 10
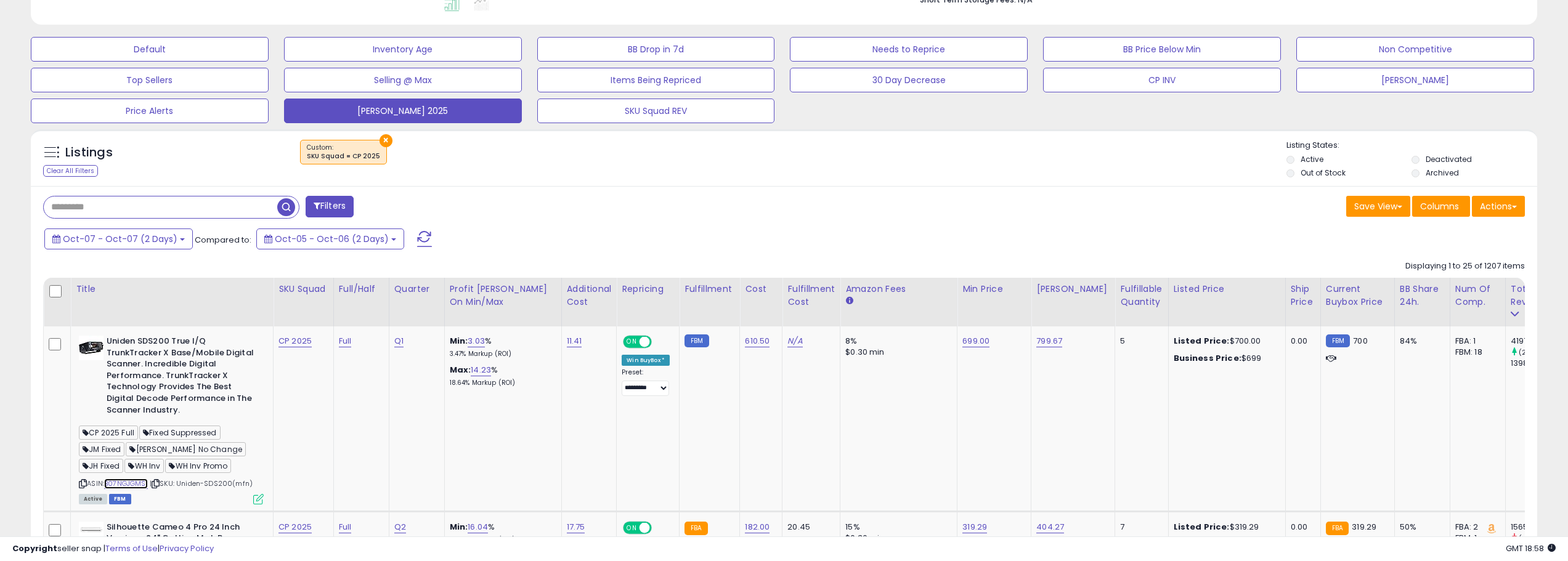
scroll to position [370, 0]
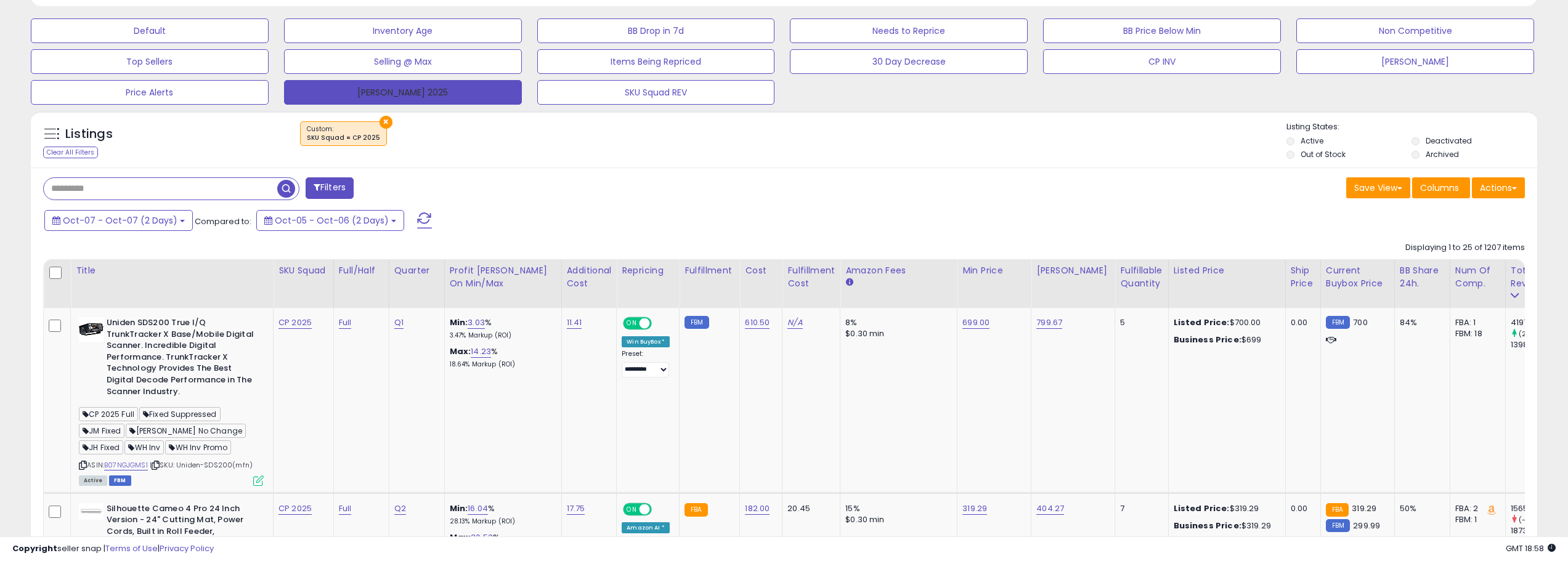
click at [420, 216] on span at bounding box center [425, 220] width 15 height 16
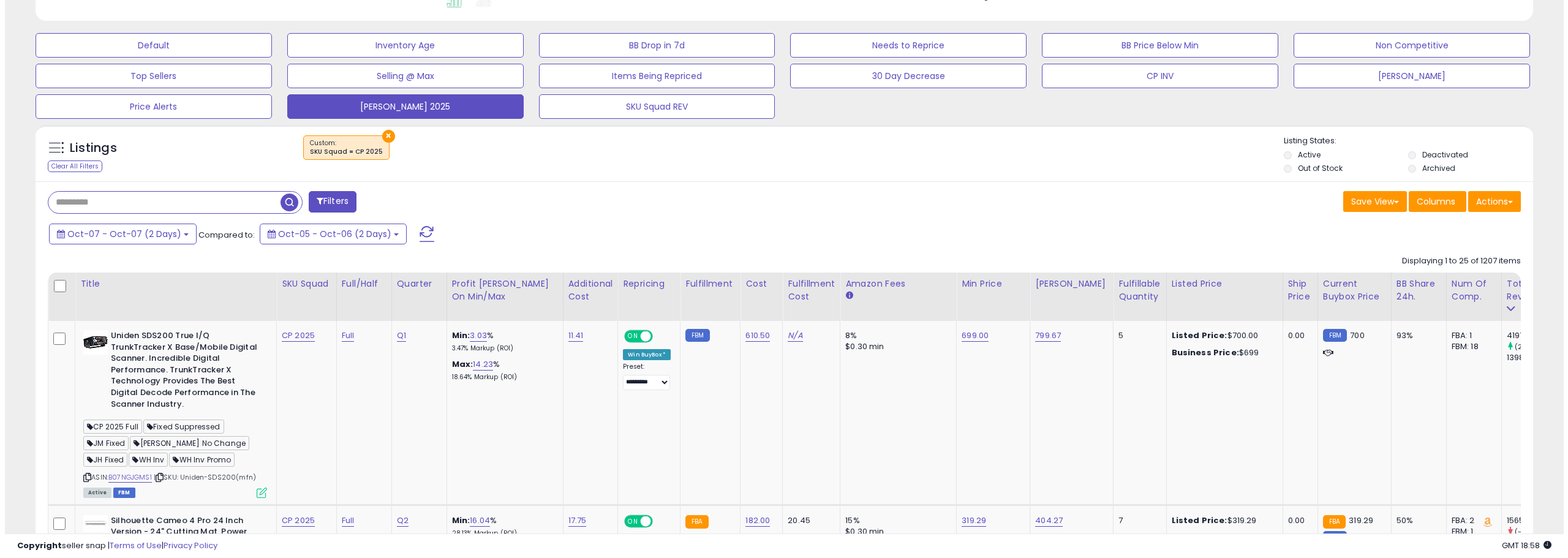
scroll to position [355, 0]
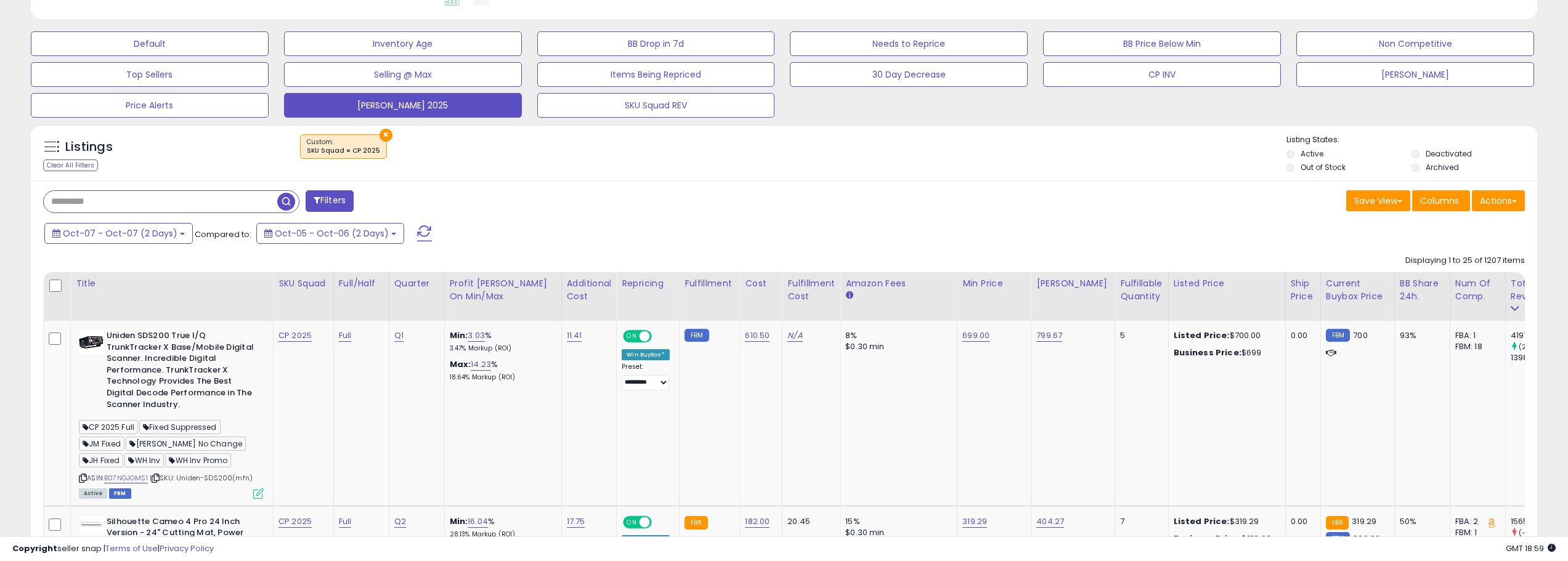
click at [343, 202] on button "Filters" at bounding box center [329, 201] width 48 height 21
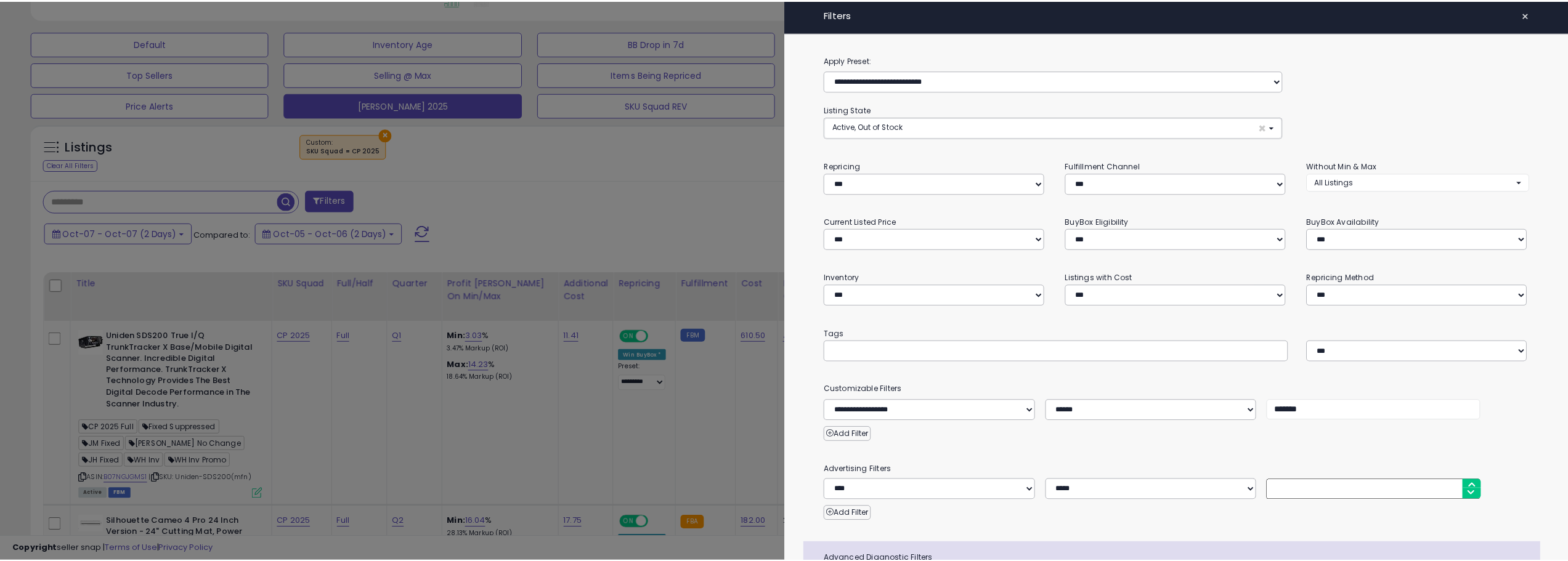
scroll to position [62, 0]
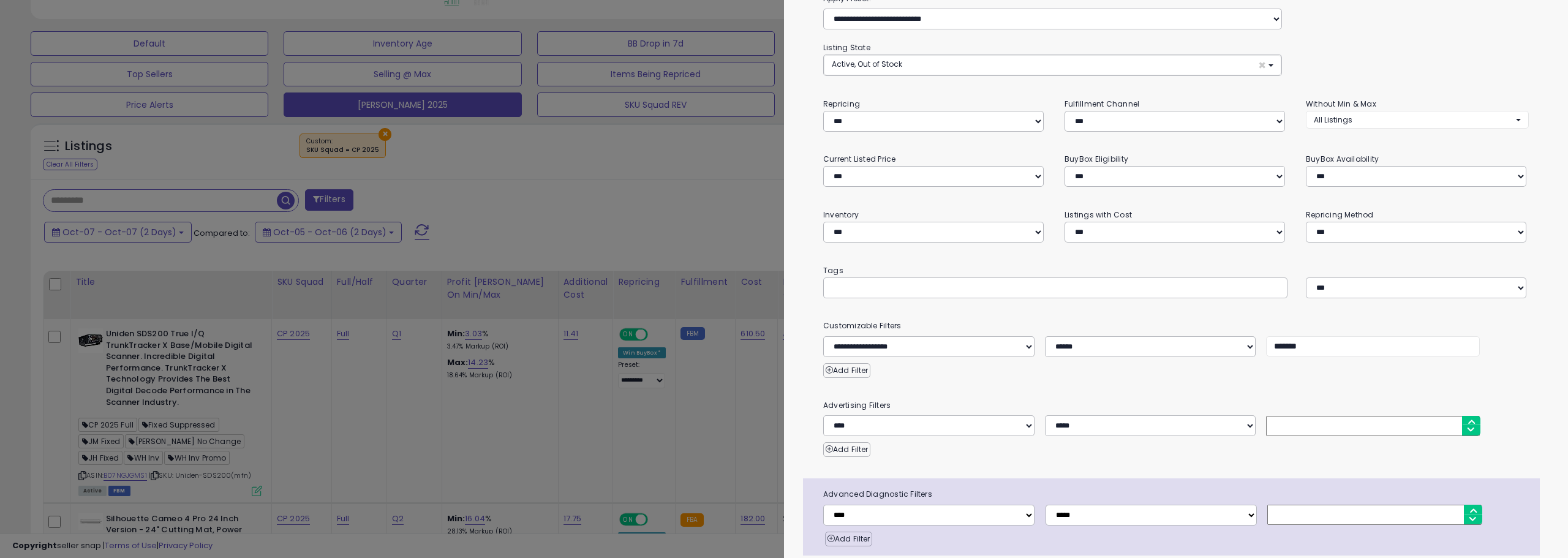
click at [697, 211] on div at bounding box center [784, 279] width 1568 height 558
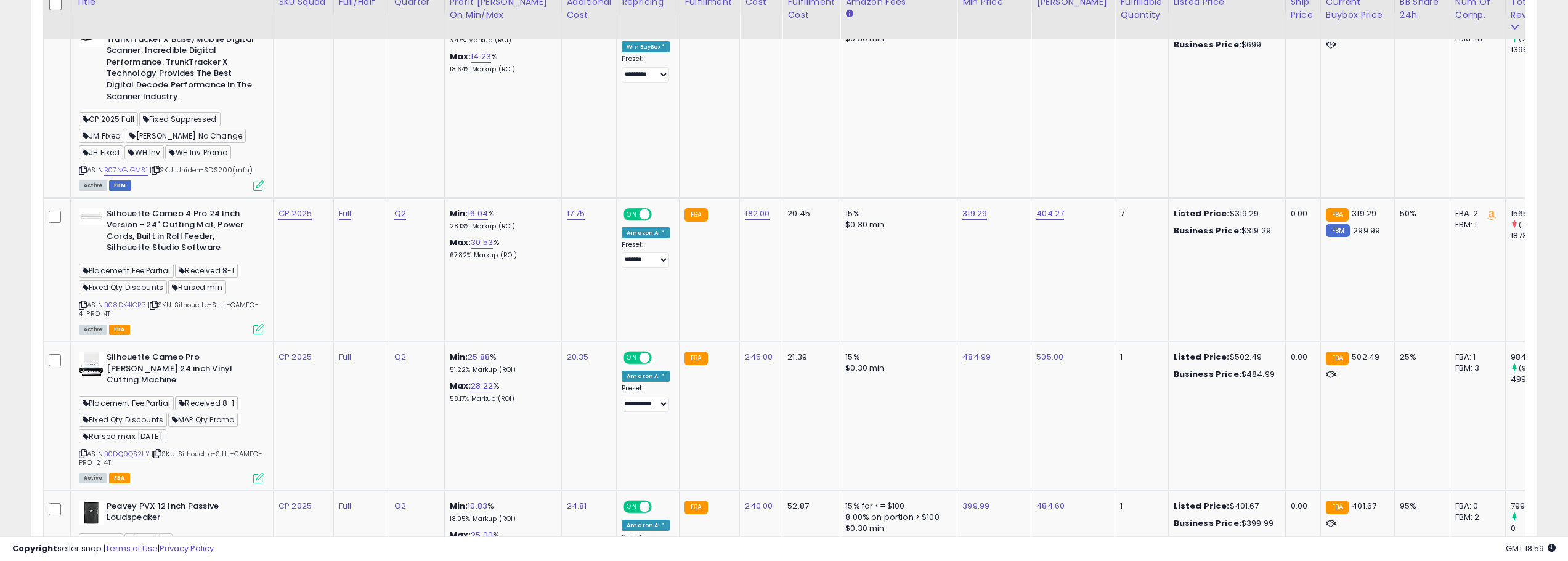
scroll to position [419, 0]
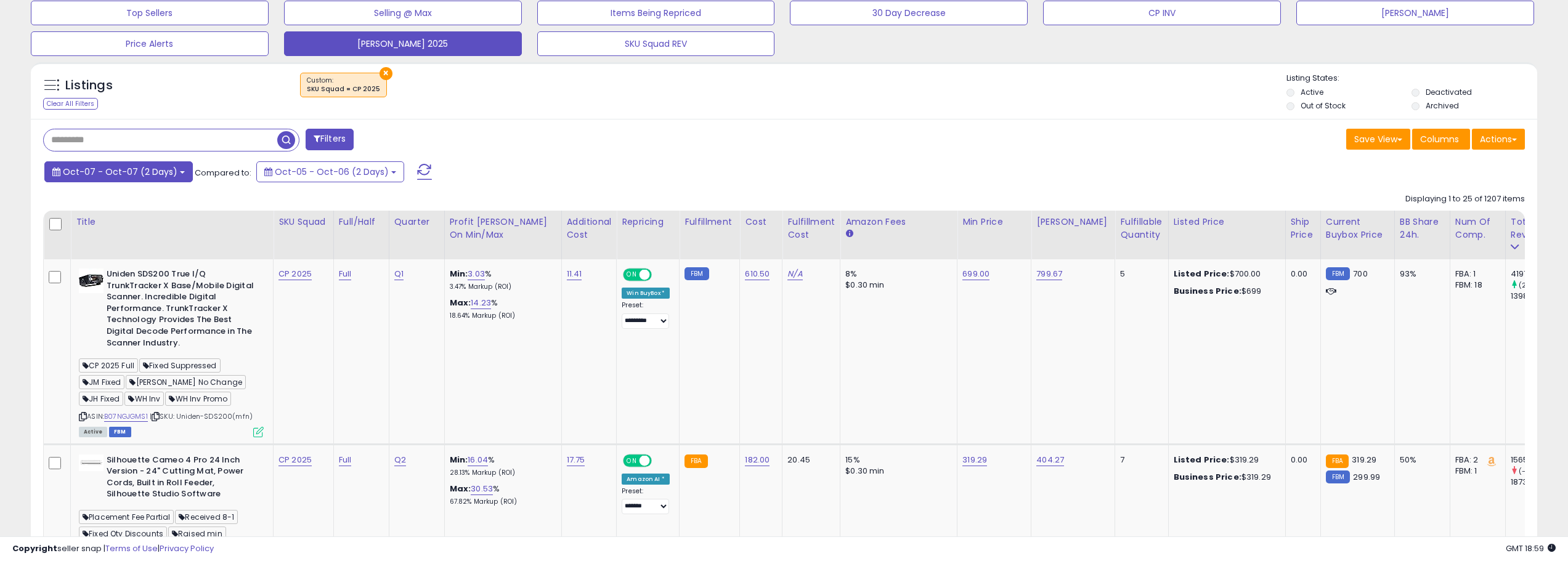
click at [178, 164] on button "Oct-07 - Oct-07 (2 Days)" at bounding box center [119, 172] width 149 height 21
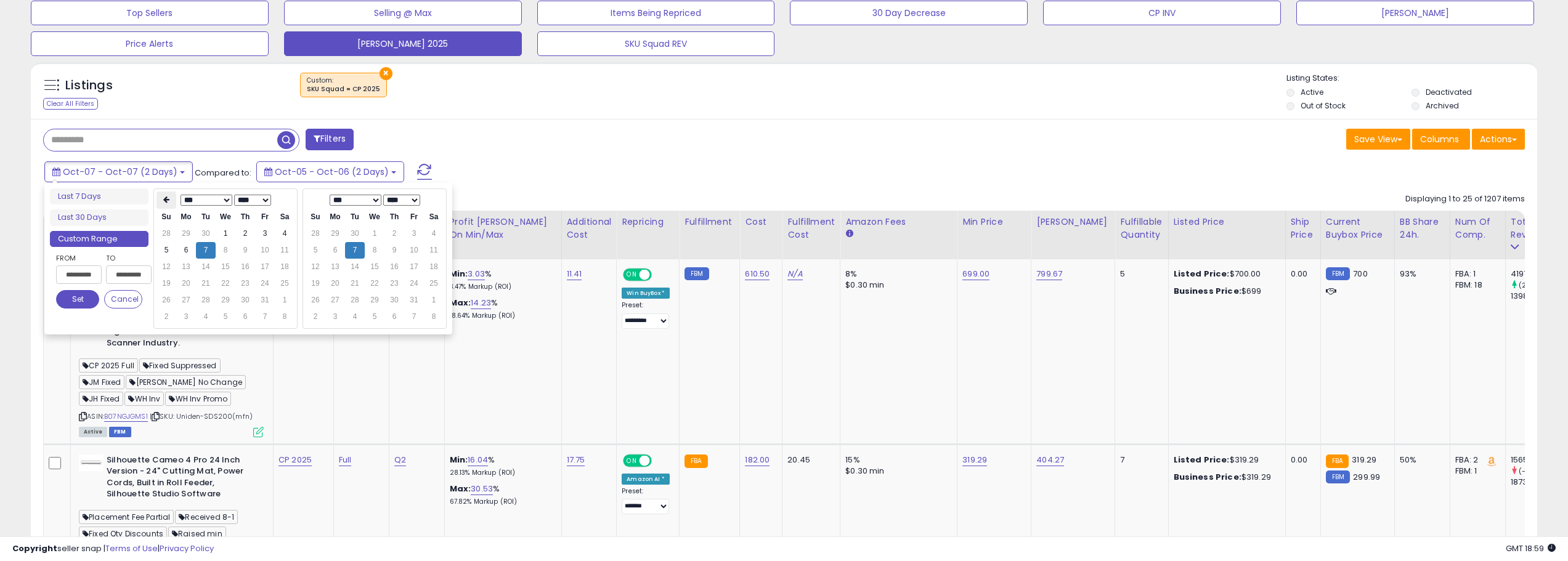
click at [169, 201] on th at bounding box center [166, 200] width 20 height 17
click at [169, 201] on icon at bounding box center [166, 199] width 6 height 8
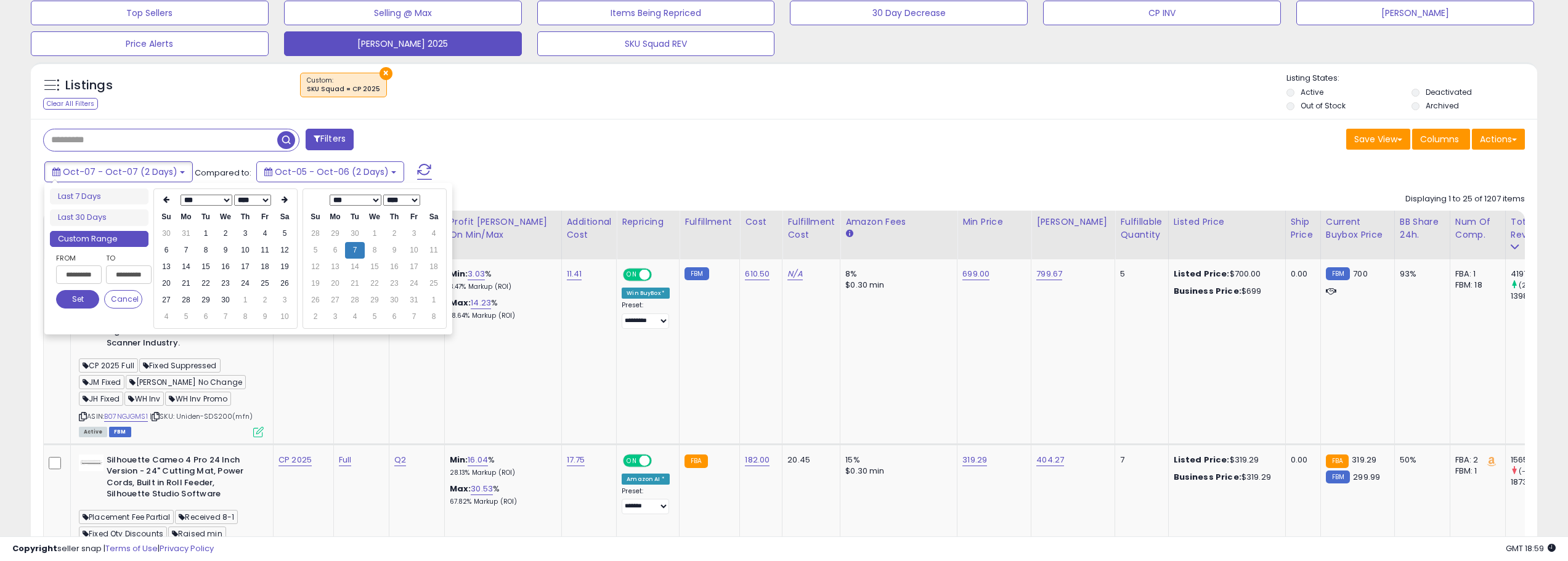
click at [169, 201] on icon at bounding box center [166, 199] width 6 height 8
click at [227, 231] on td "1" at bounding box center [225, 234] width 20 height 16
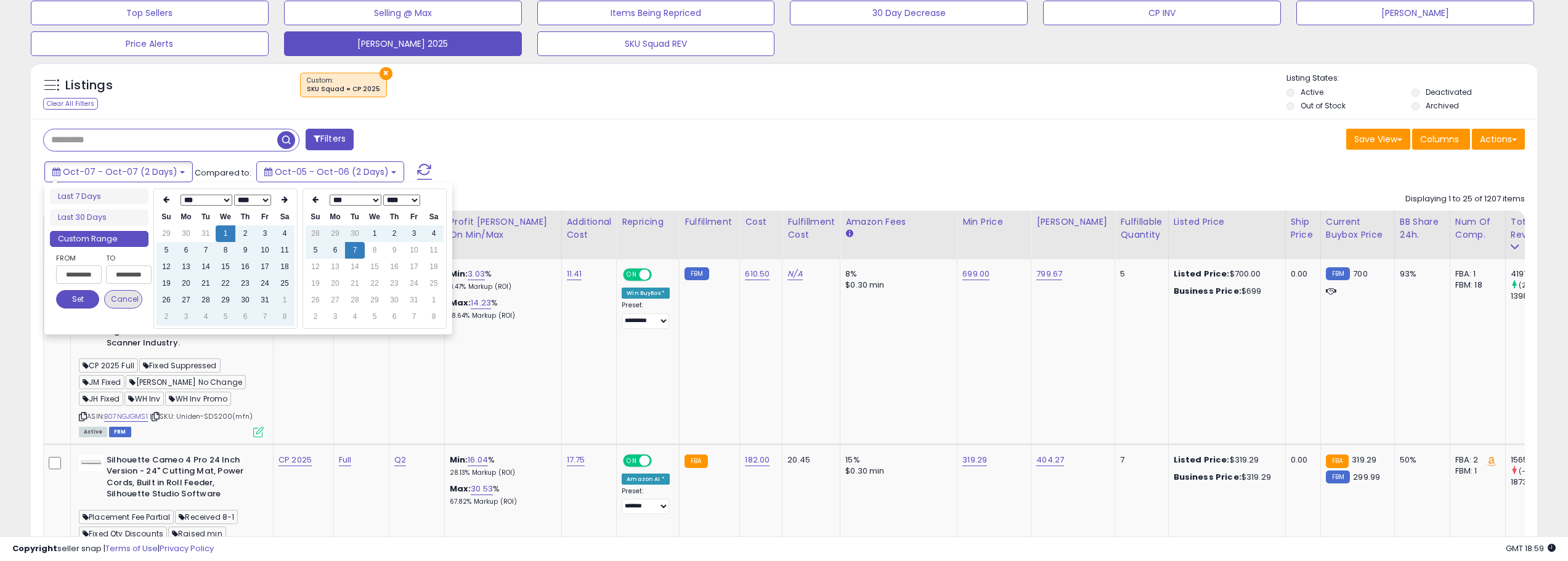
type input "**********"
click at [82, 304] on button "Set" at bounding box center [77, 299] width 43 height 18
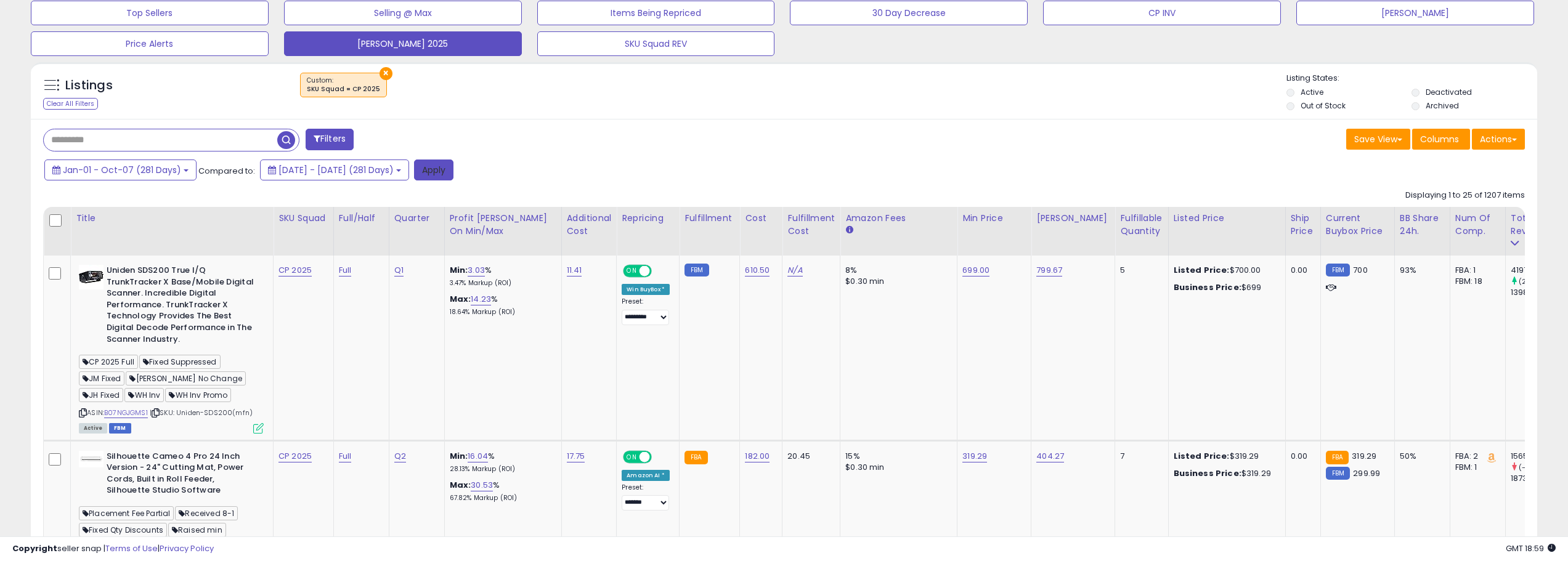
click at [453, 160] on button "Apply" at bounding box center [434, 170] width 40 height 21
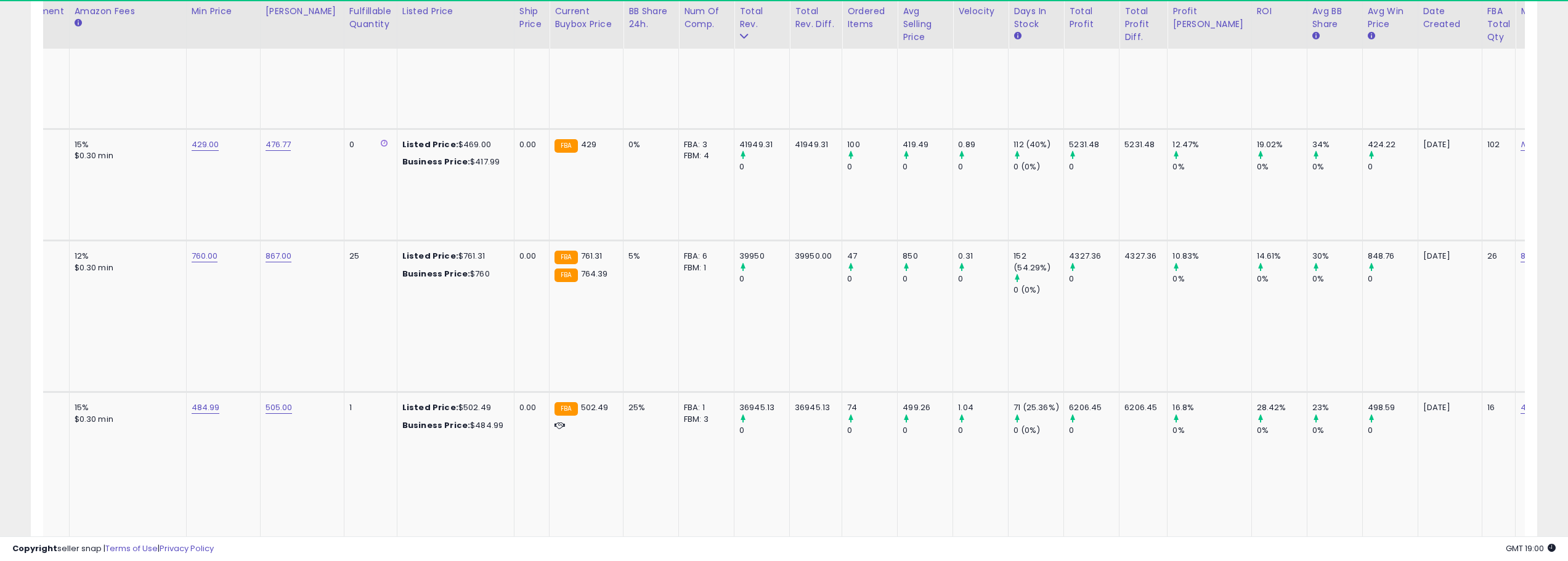
scroll to position [0, 0]
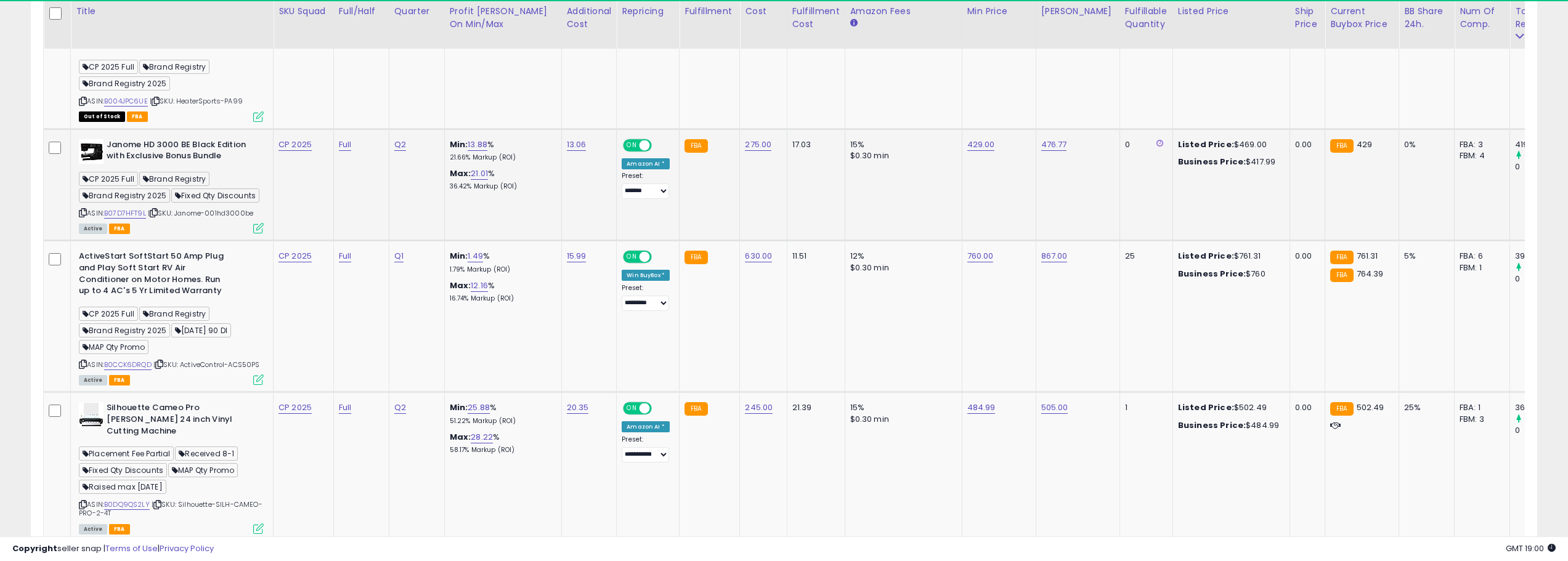
click at [136, 202] on span "Brand Registry 2025" at bounding box center [124, 195] width 91 height 14
click at [137, 212] on link "B07D7HFT9L" at bounding box center [125, 213] width 42 height 10
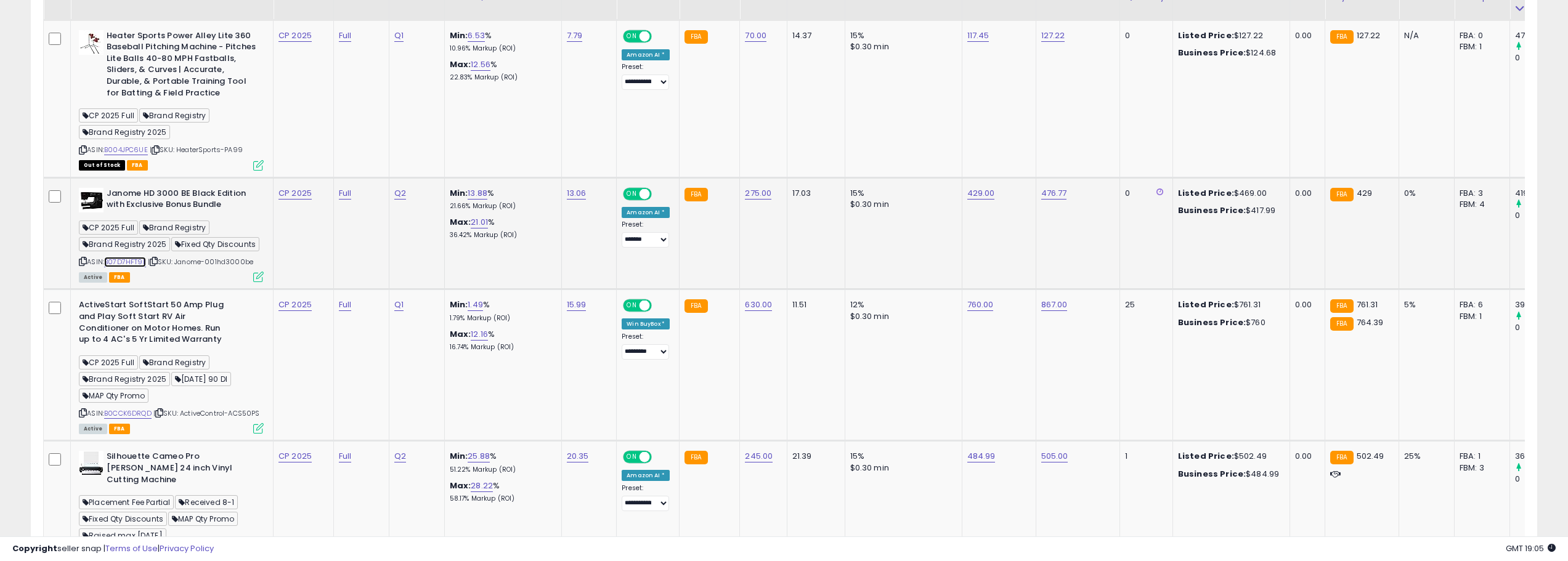
scroll to position [62, 0]
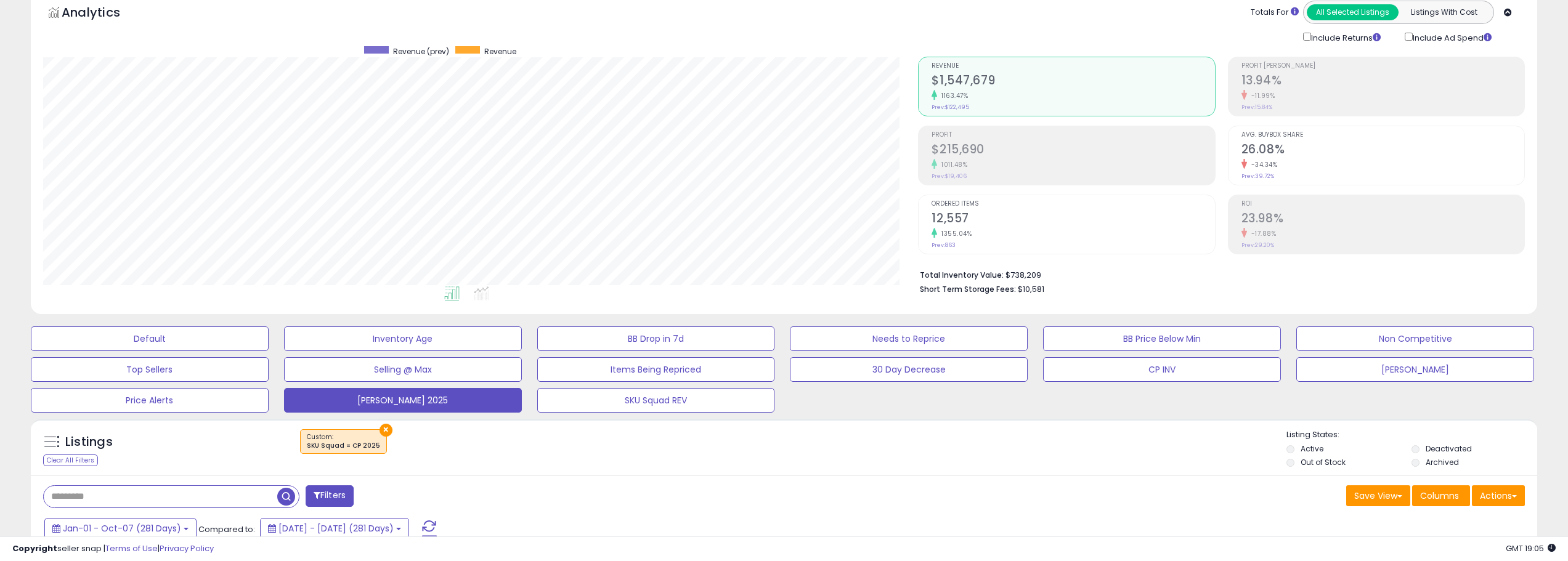
click at [157, 497] on input "text" at bounding box center [160, 497] width 234 height 21
type input "******"
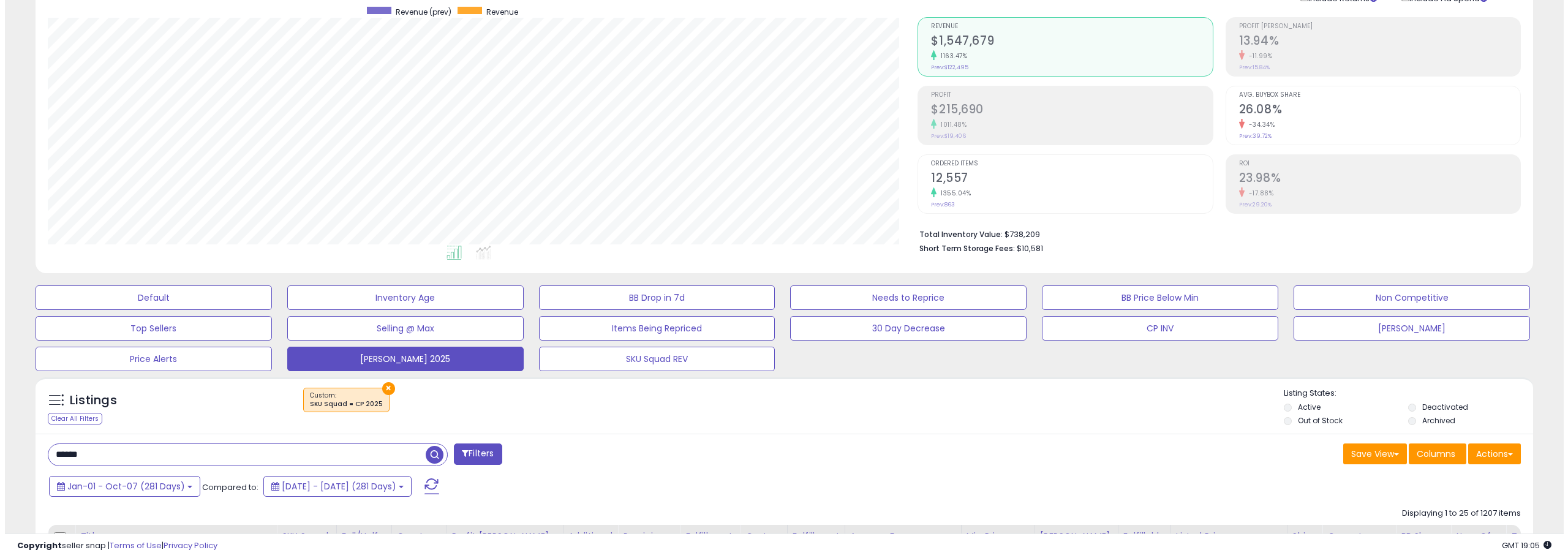
scroll to position [123, 0]
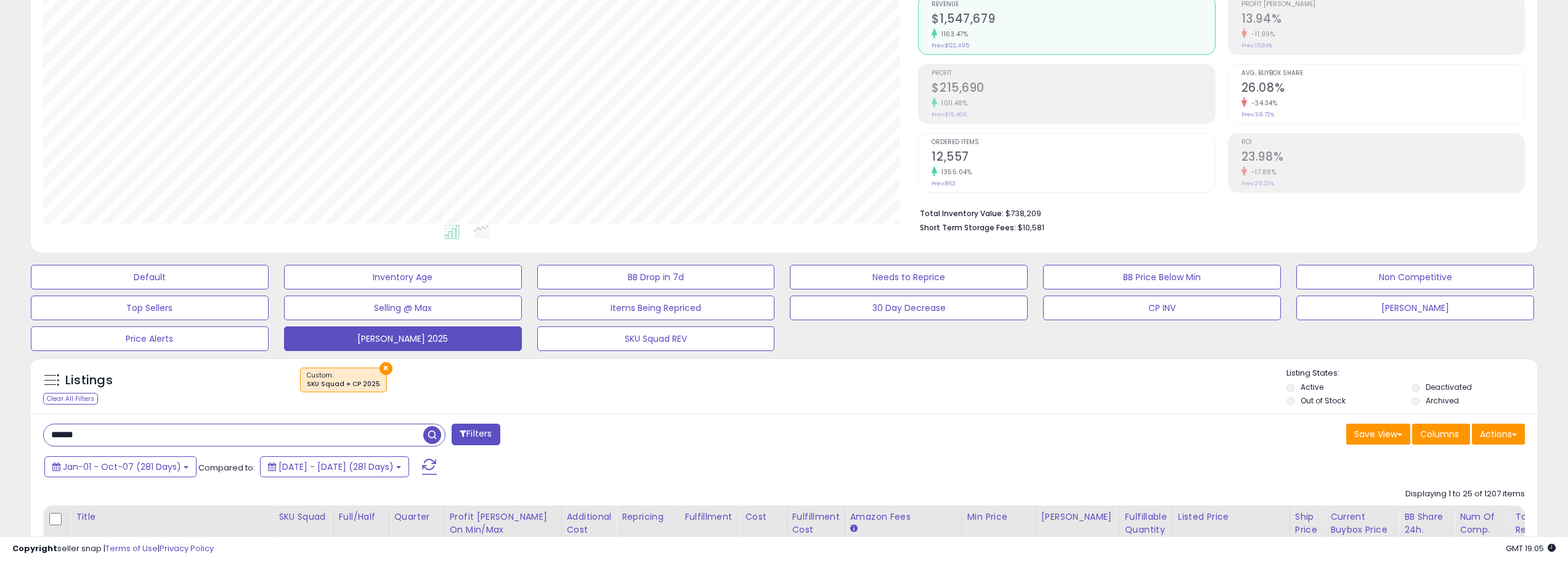
click at [432, 432] on span "button" at bounding box center [432, 435] width 18 height 18
